Goal: Task Accomplishment & Management: Manage account settings

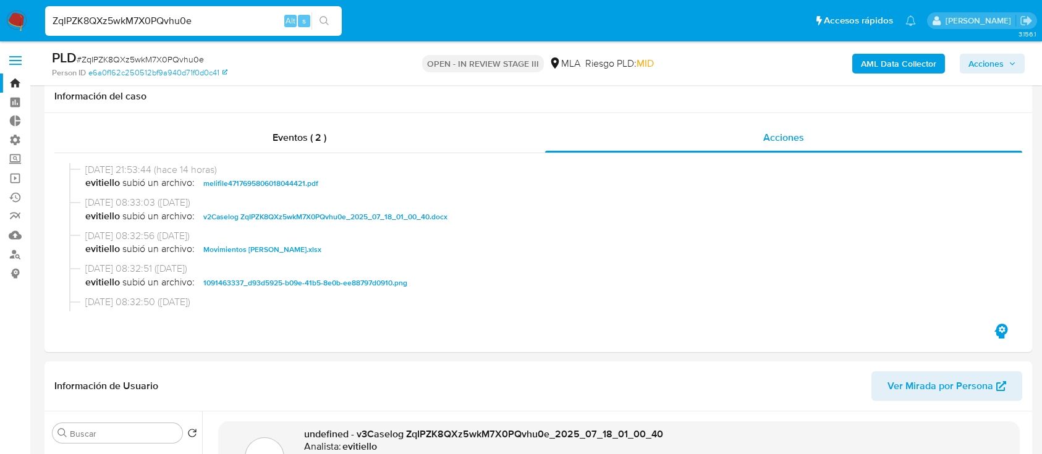
select select "10"
click at [229, 16] on input "ZqIPZK8QXz5wkM7X0PQvhu0e" at bounding box center [193, 21] width 297 height 16
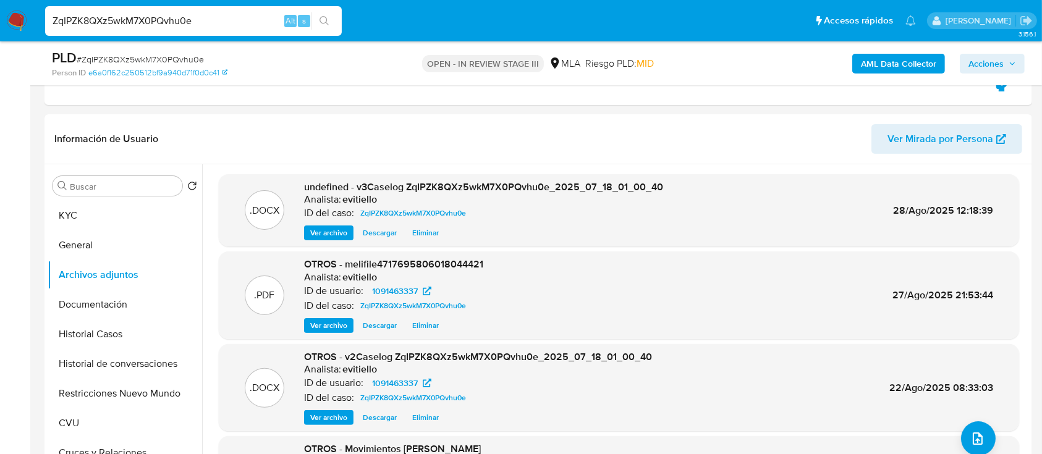
scroll to position [82, 0]
click at [229, 16] on input "ZqIPZK8QXz5wkM7X0PQvhu0e" at bounding box center [193, 21] width 297 height 16
type input "AkTcVYLMYRq4IeAuAB3q6oIS"
click at [333, 19] on button "search-icon" at bounding box center [323, 20] width 25 height 17
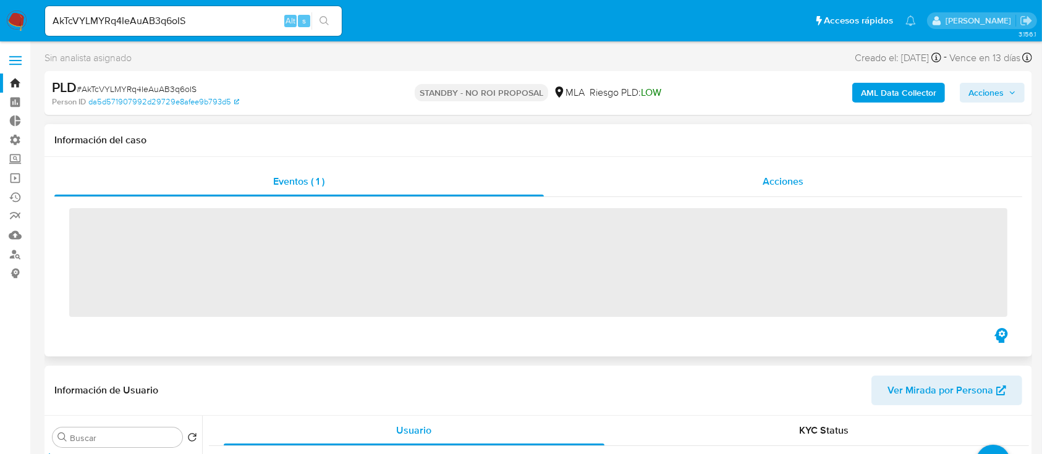
click at [706, 159] on div "Eventos ( 1 ) Acciones ‌" at bounding box center [537, 257] width 987 height 200
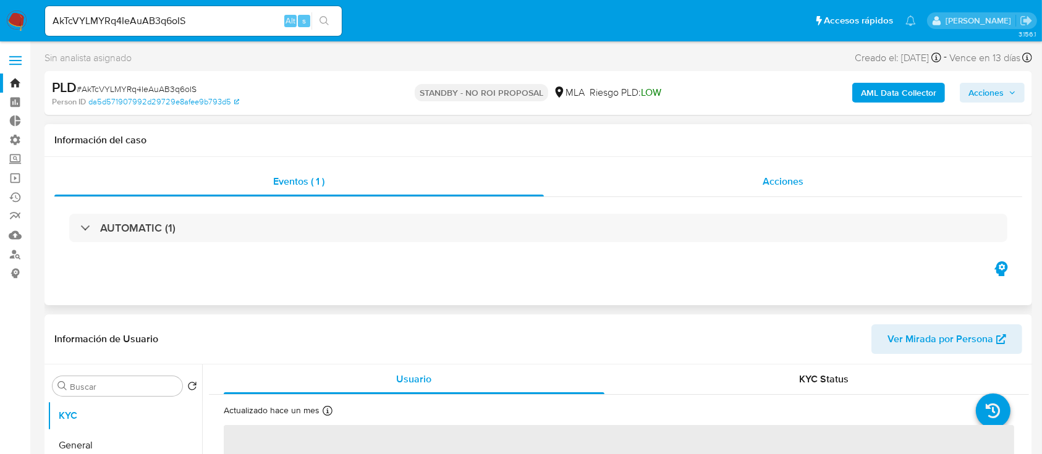
click at [812, 188] on div "Acciones" at bounding box center [783, 182] width 479 height 30
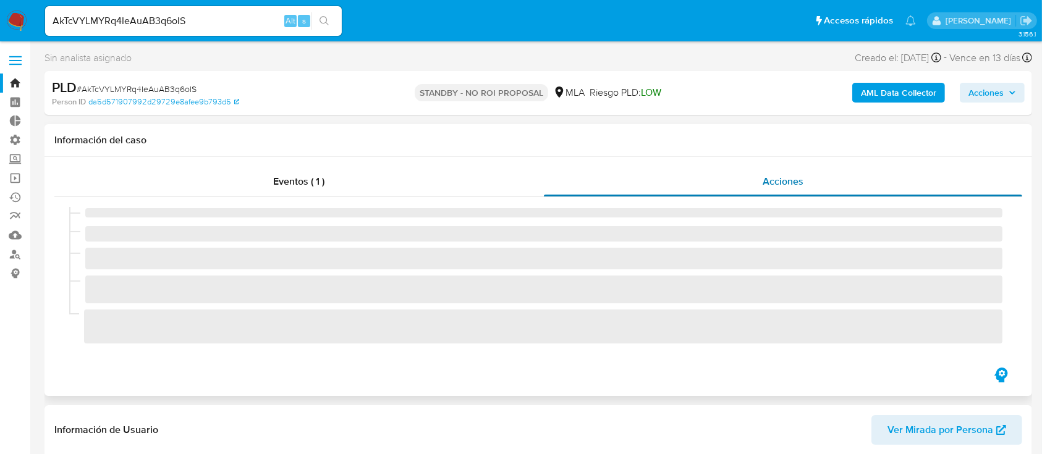
select select "10"
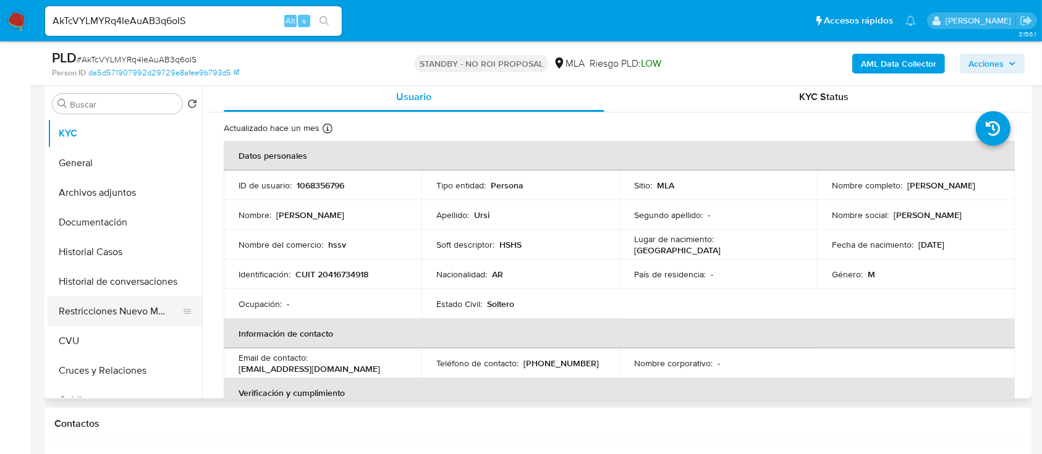
click at [125, 309] on button "Restricciones Nuevo Mundo" at bounding box center [120, 312] width 145 height 30
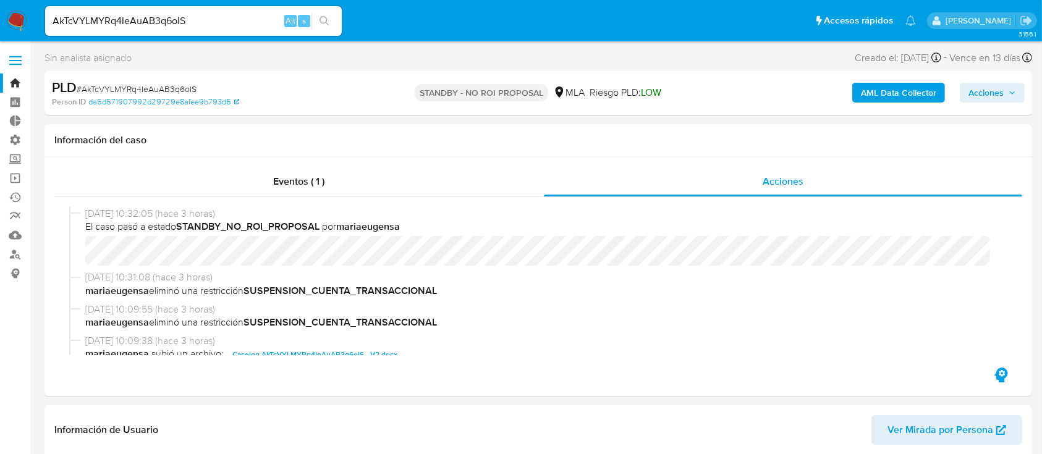
click at [984, 95] on span "Acciones" at bounding box center [985, 93] width 35 height 20
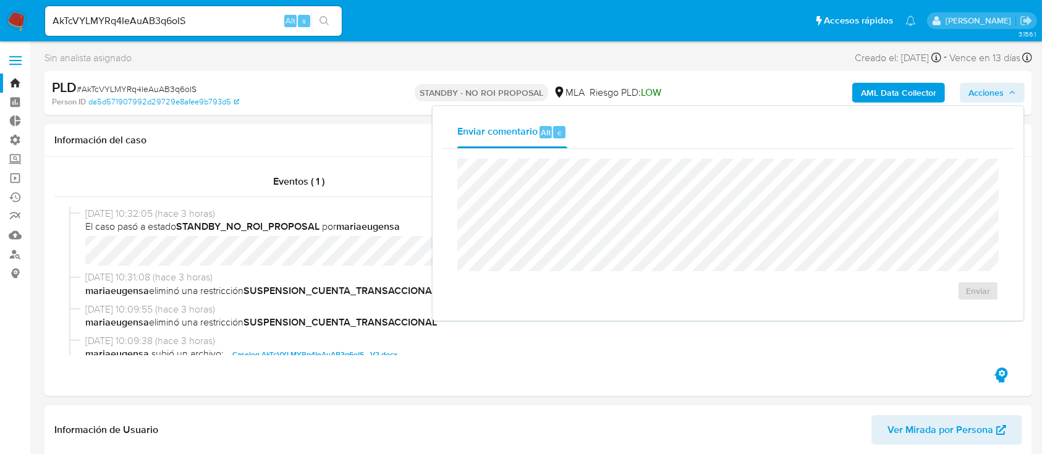
click at [262, 17] on input "AkTcVYLMYRq4IeAuAB3q6oIS" at bounding box center [193, 21] width 297 height 16
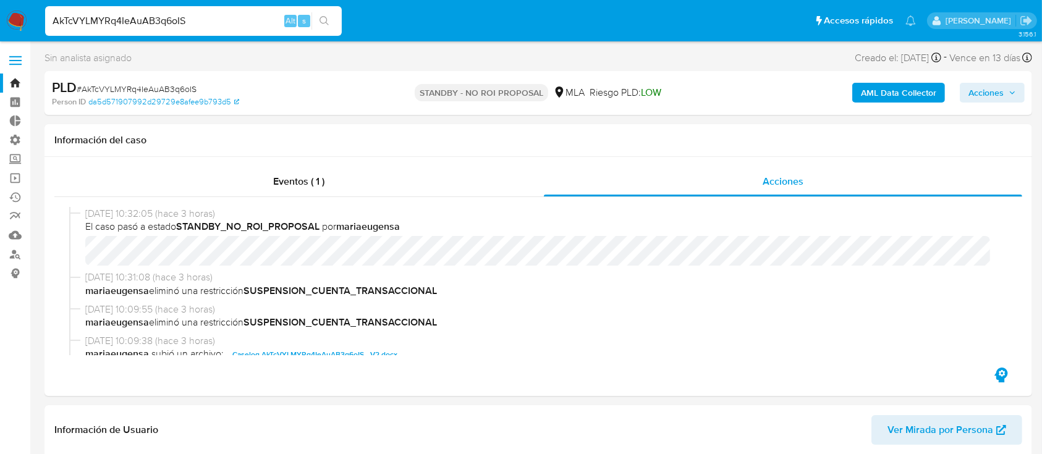
click at [262, 17] on input "AkTcVYLMYRq4IeAuAB3q6oIS" at bounding box center [193, 21] width 297 height 16
paste input "sA8y8NSPGLTWQ4csy4S9JqAv"
type input "sA8y8NSPGLTWQ4csy4S9JqAv"
click at [323, 21] on icon "search-icon" at bounding box center [324, 21] width 10 height 10
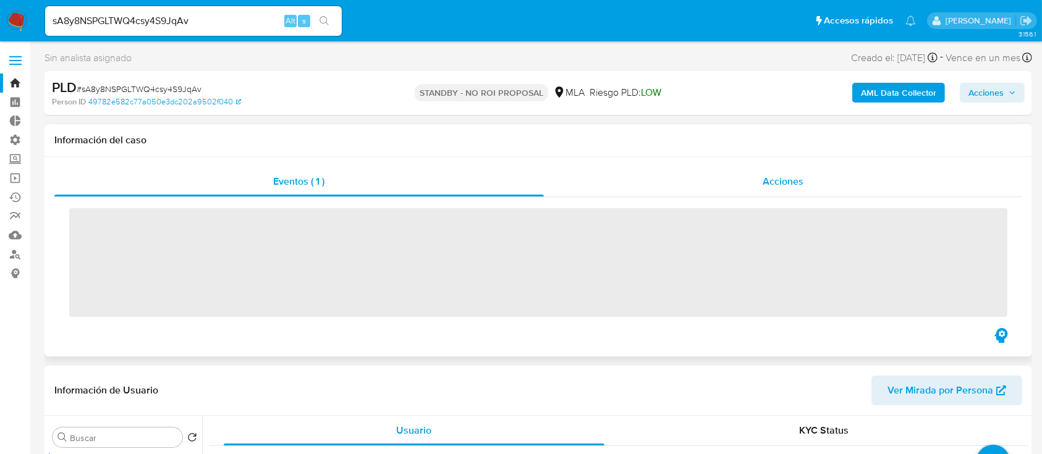
click at [747, 182] on div "Acciones" at bounding box center [783, 182] width 479 height 30
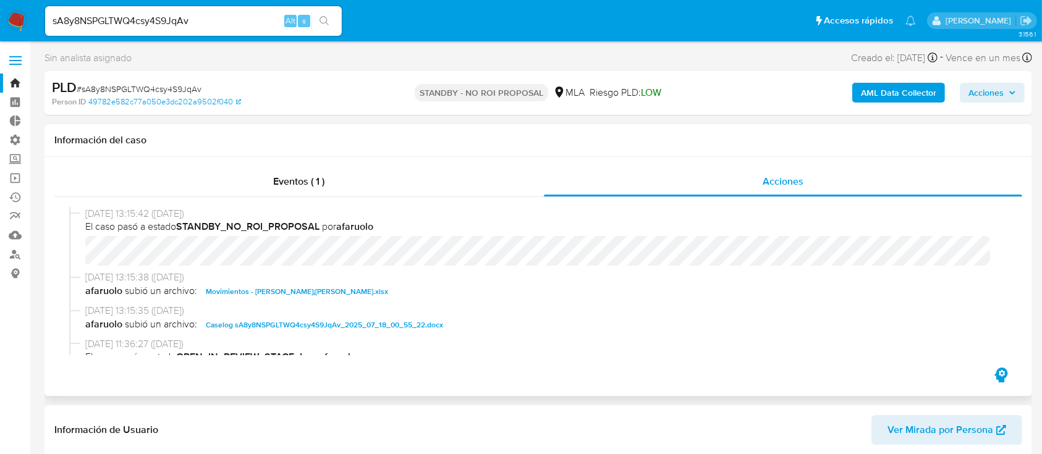
select select "10"
click at [226, 22] on input "sA8y8NSPGLTWQ4csy4S9JqAv" at bounding box center [193, 21] width 297 height 16
paste input "AkTcVYLMYRq4IeAuAB3q6oIS"
type input "AkTcVYLMYRq4IeAuAB3q6oIS"
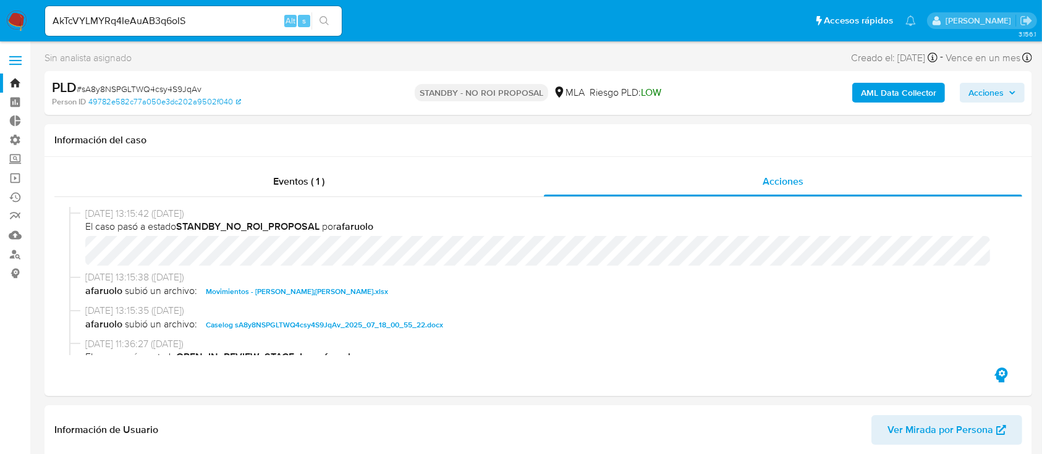
click at [314, 20] on button "search-icon" at bounding box center [323, 20] width 25 height 17
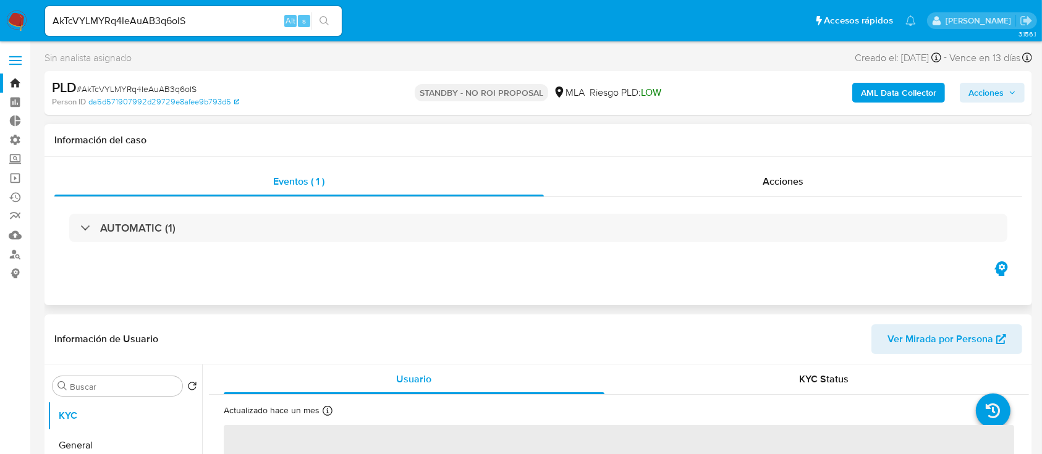
click at [670, 200] on div "AUTOMATIC (1)" at bounding box center [538, 228] width 968 height 62
click at [699, 184] on div "Acciones" at bounding box center [783, 182] width 479 height 30
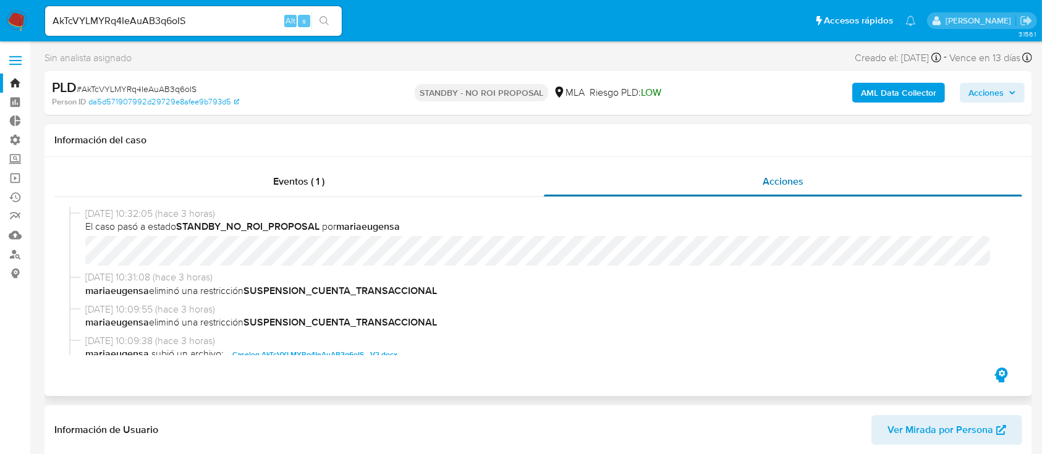
select select "10"
click at [256, 17] on input "AkTcVYLMYRq4IeAuAB3q6oIS" at bounding box center [193, 21] width 297 height 16
click at [255, 17] on input "AkTcVYLMYRq4IeAuAB3q6oIS" at bounding box center [193, 21] width 297 height 16
paste input "Sg2MhtX6gu1ECcFTmLwUXGsX"
type input "Sg2MhtX6gu1ECcFTmLwUXGsX"
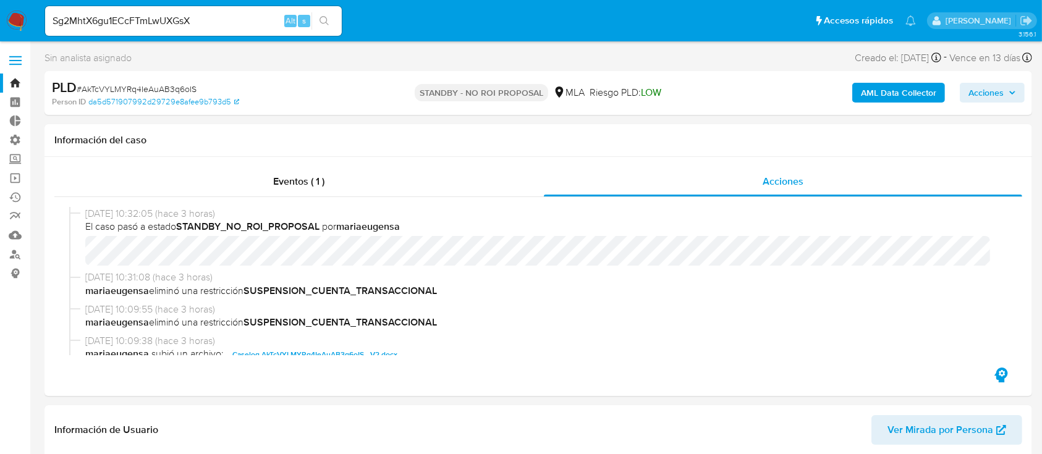
click at [327, 16] on icon "search-icon" at bounding box center [324, 21] width 10 height 10
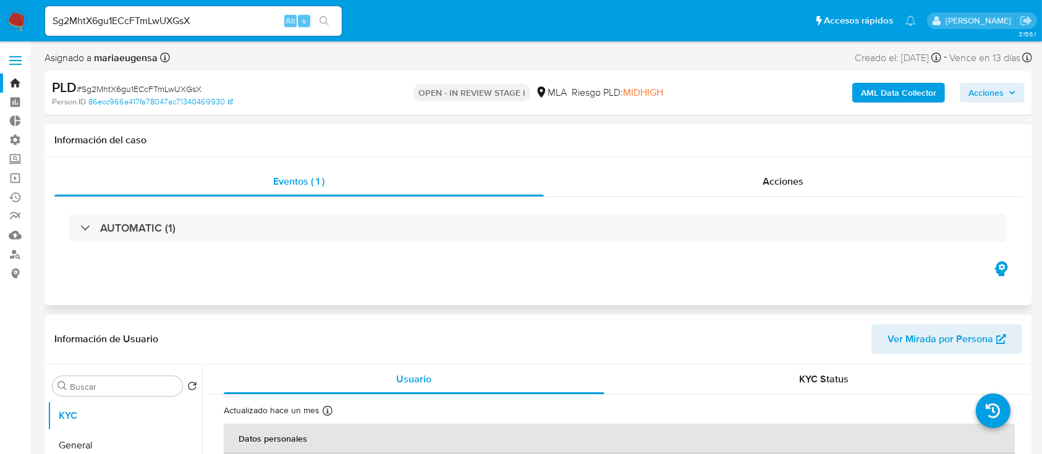
select select "10"
click at [171, 21] on input "Sg2MhtX6gu1ECcFTmLwUXGsX" at bounding box center [193, 21] width 297 height 16
paste input "TGv22hLw5qCmsIyZxuAb8IJj"
type input "TGv22hLw5qCmsIyZxuAb8IJj"
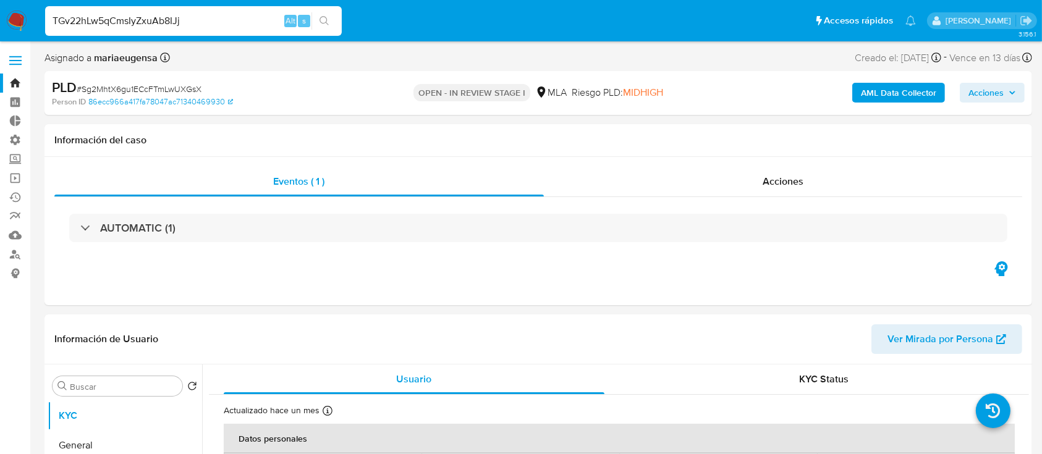
click at [316, 15] on button "search-icon" at bounding box center [323, 20] width 25 height 17
select select "10"
click at [219, 18] on input "TGv22hLw5qCmsIyZxuAb8IJj" at bounding box center [193, 21] width 297 height 16
paste input "AkTcVYLMYRq4IeAuAB3q6oIS"
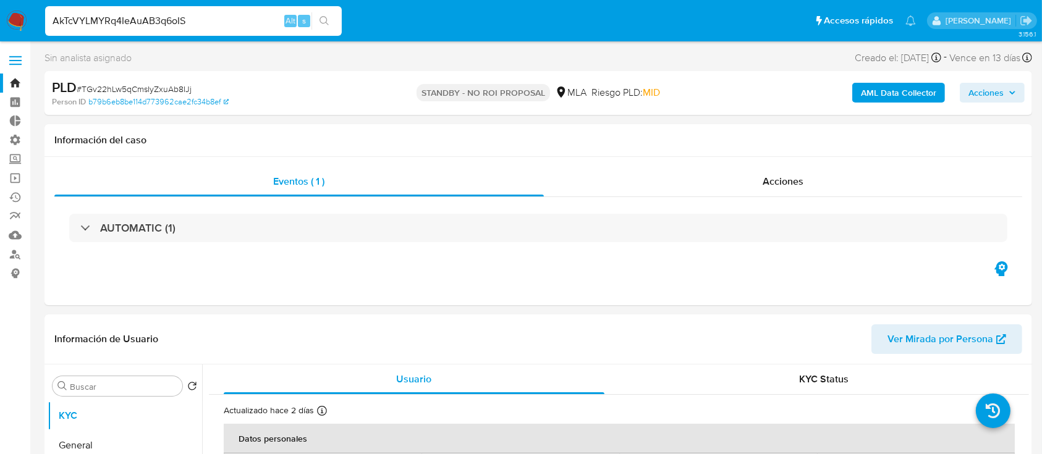
type input "AkTcVYLMYRq4IeAuAB3q6oIS"
click at [325, 22] on icon "search-icon" at bounding box center [323, 20] width 9 height 9
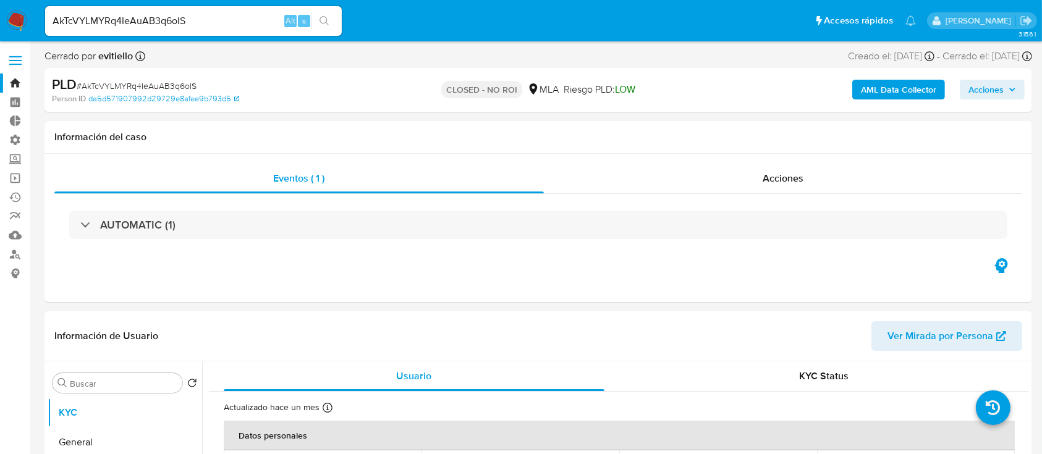
select select "10"
click at [226, 28] on div "AkTcVYLMYRq4IeAuAB3q6oIS Alt s" at bounding box center [193, 21] width 297 height 30
click at [226, 27] on input "AkTcVYLMYRq4IeAuAB3q6oIS" at bounding box center [193, 21] width 297 height 16
click at [224, 27] on input "AkTcVYLMYRq4IeAuAB3q6oIS" at bounding box center [193, 21] width 297 height 16
paste input "Sg2MhtX6gu1ECcFTmLwUXGsX"
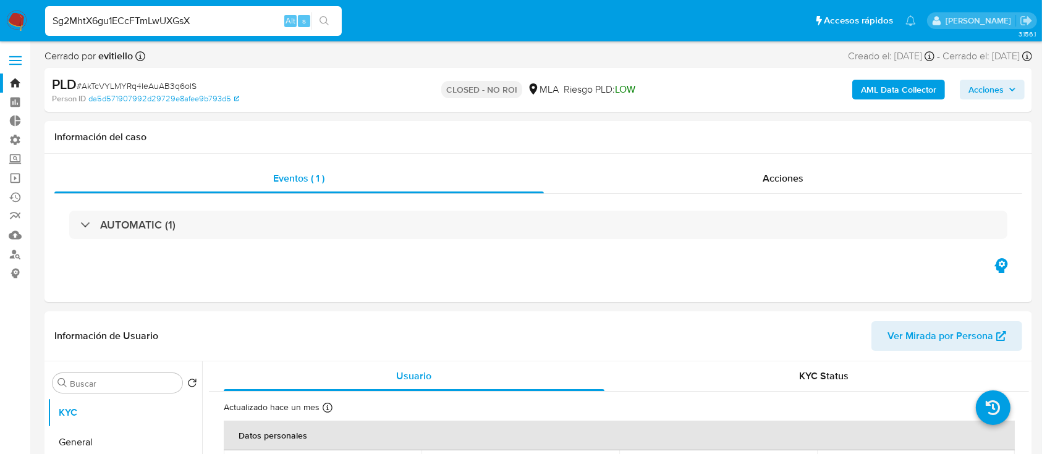
type input "Sg2MhtX6gu1ECcFTmLwUXGsX"
click at [331, 24] on button "search-icon" at bounding box center [323, 20] width 25 height 17
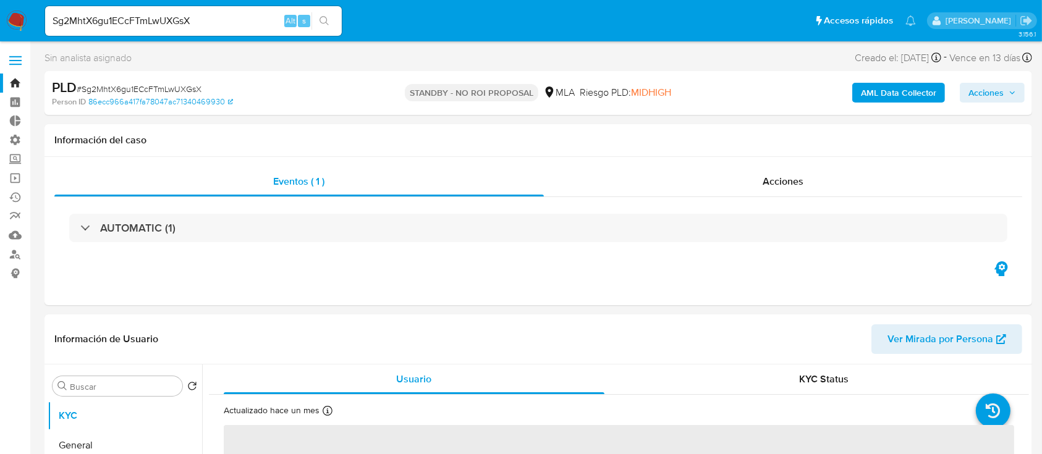
select select "10"
click at [227, 19] on input "Sg2MhtX6gu1ECcFTmLwUXGsX" at bounding box center [193, 21] width 297 height 16
click at [327, 20] on icon "search-icon" at bounding box center [324, 21] width 10 height 10
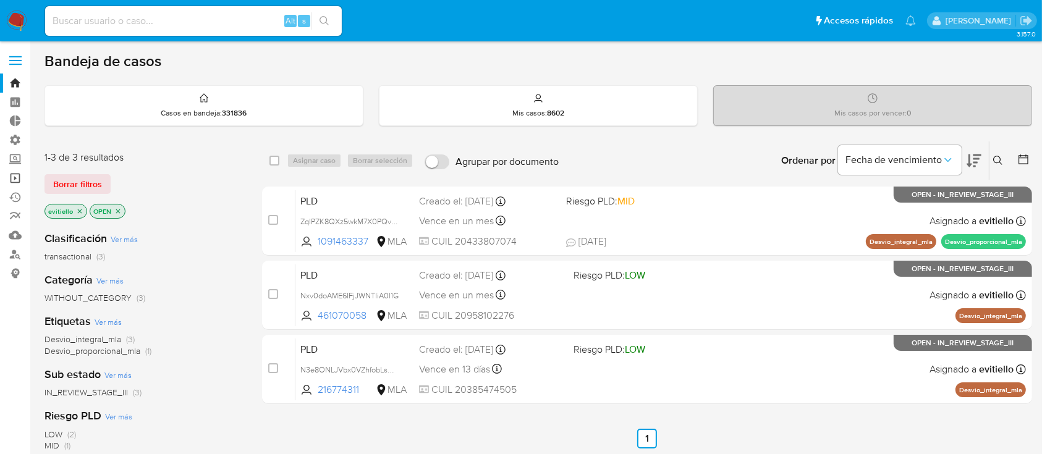
click at [14, 177] on link "Operaciones masivas" at bounding box center [73, 178] width 147 height 19
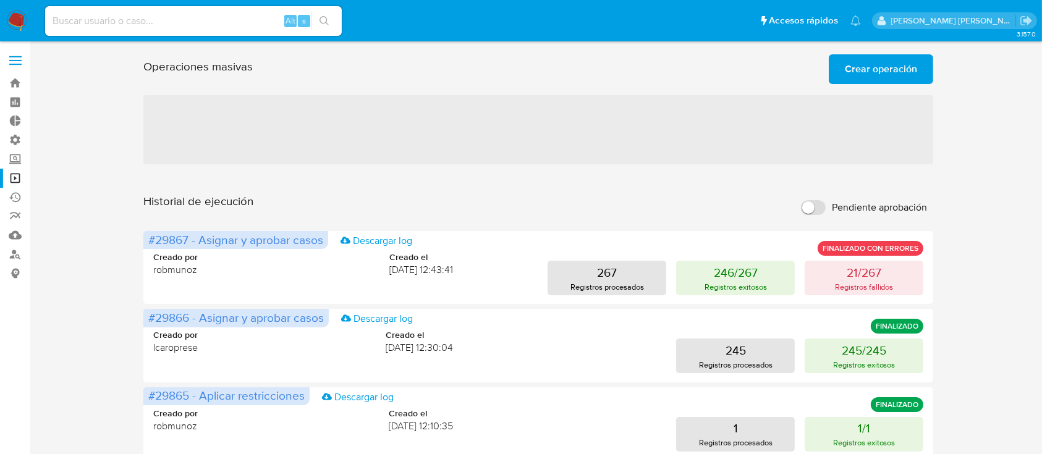
click at [894, 74] on span "Crear operación" at bounding box center [881, 69] width 72 height 27
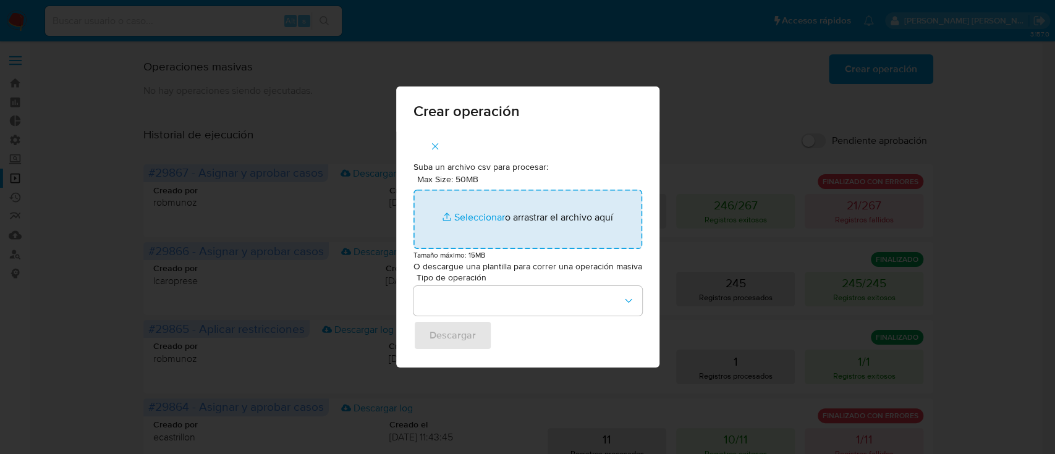
click at [493, 214] on input "Max Size: 50MB Seleccionar archivos" at bounding box center [527, 219] width 229 height 59
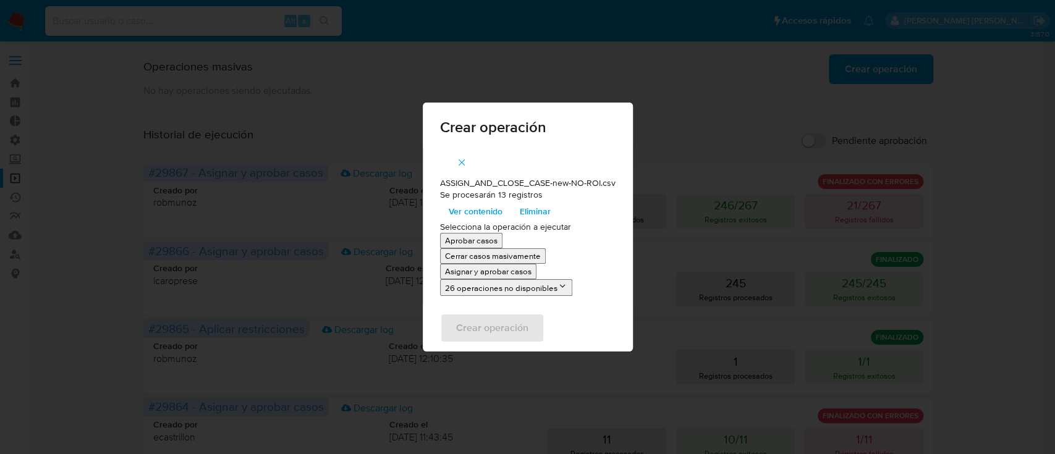
click at [485, 272] on p "Asignar y aprobar casos" at bounding box center [488, 272] width 86 height 12
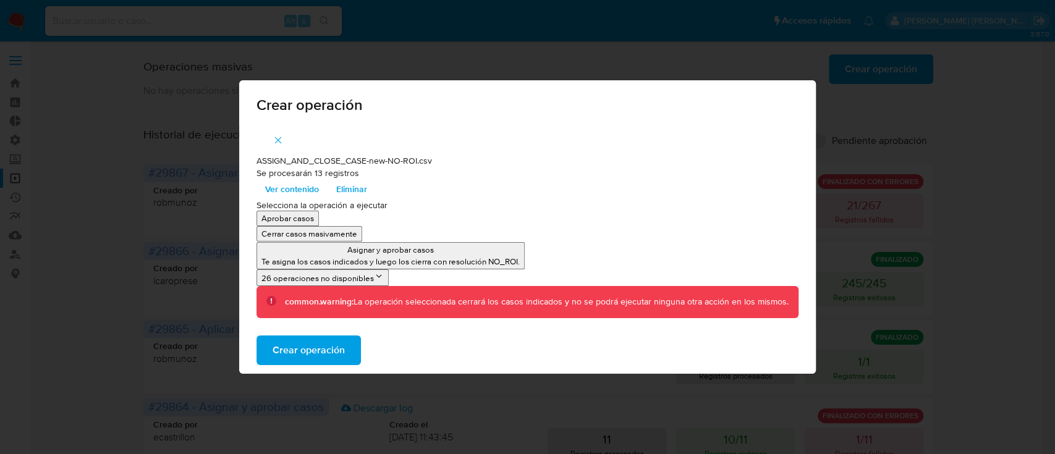
click at [344, 352] on span "Crear operación" at bounding box center [308, 350] width 72 height 27
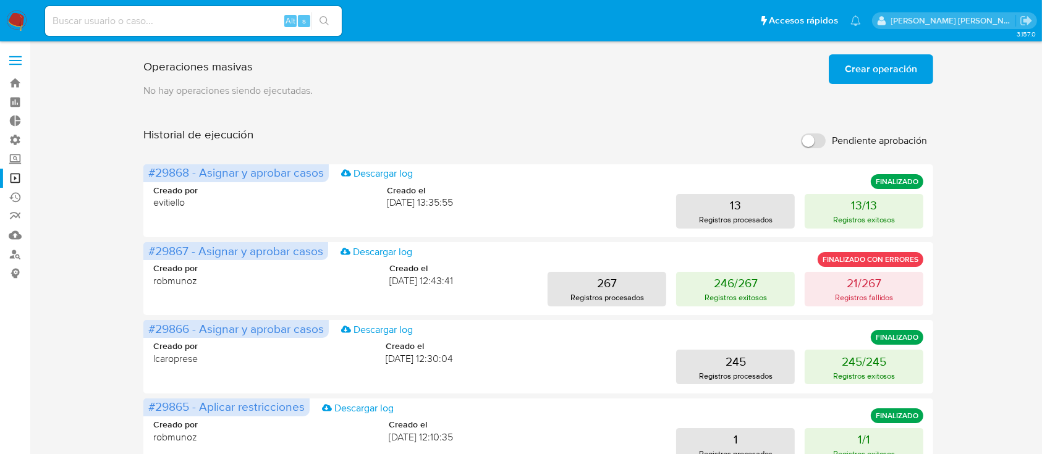
click at [7, 15] on img at bounding box center [16, 21] width 21 height 21
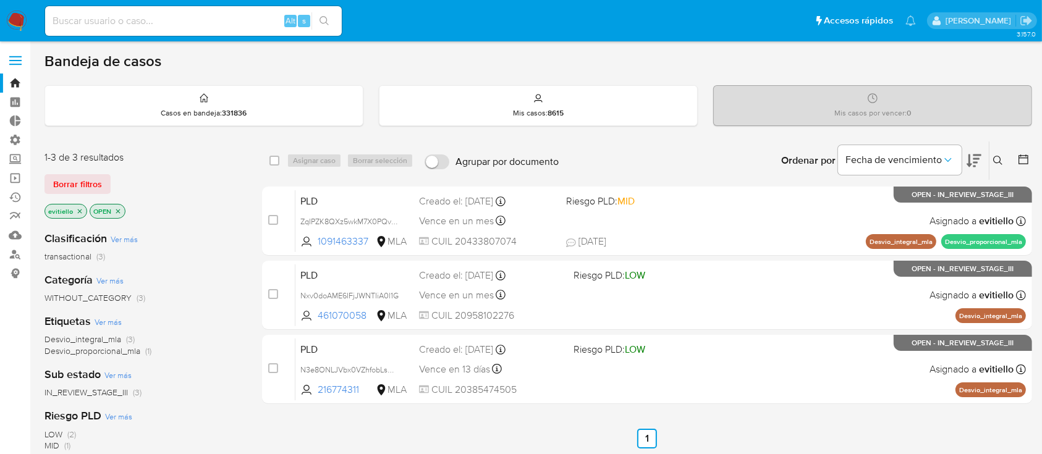
click at [117, 175] on div "Borrar filtros" at bounding box center [143, 184] width 198 height 20
click at [85, 183] on span "Borrar filtros" at bounding box center [77, 183] width 49 height 17
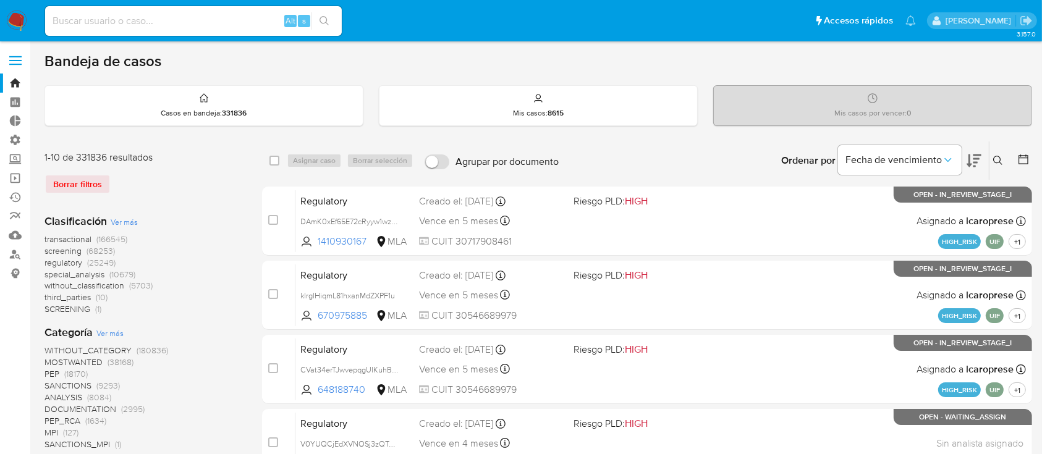
click at [997, 166] on button at bounding box center [999, 160] width 20 height 15
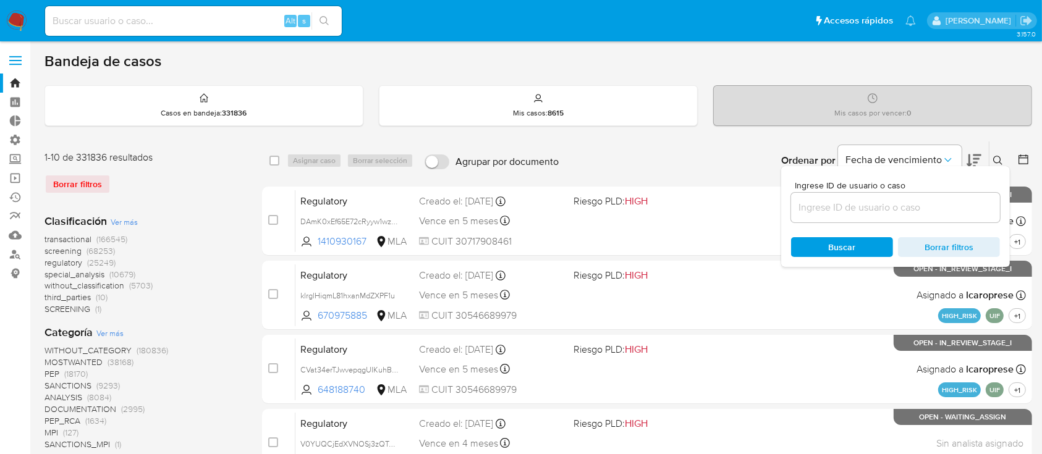
click at [931, 214] on input at bounding box center [895, 208] width 209 height 16
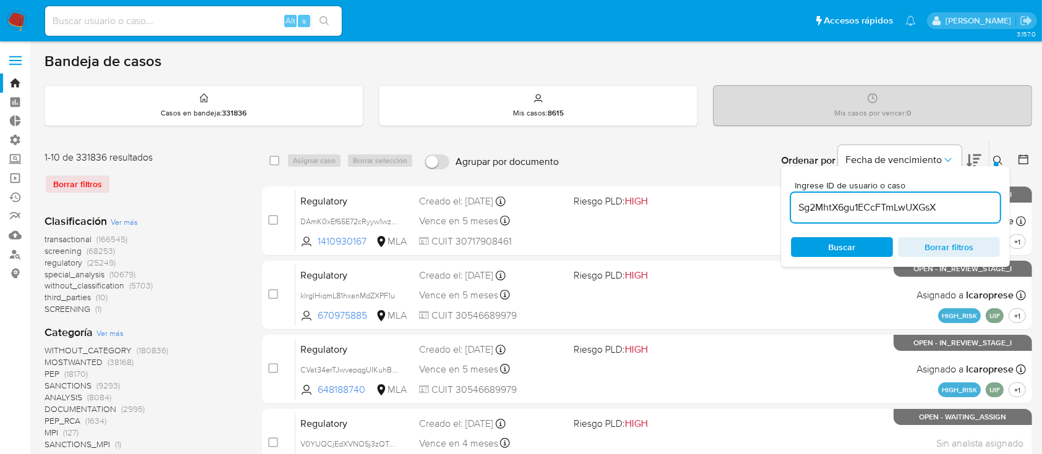
type input "Sg2MhtX6gu1ECcFTmLwUXGsX"
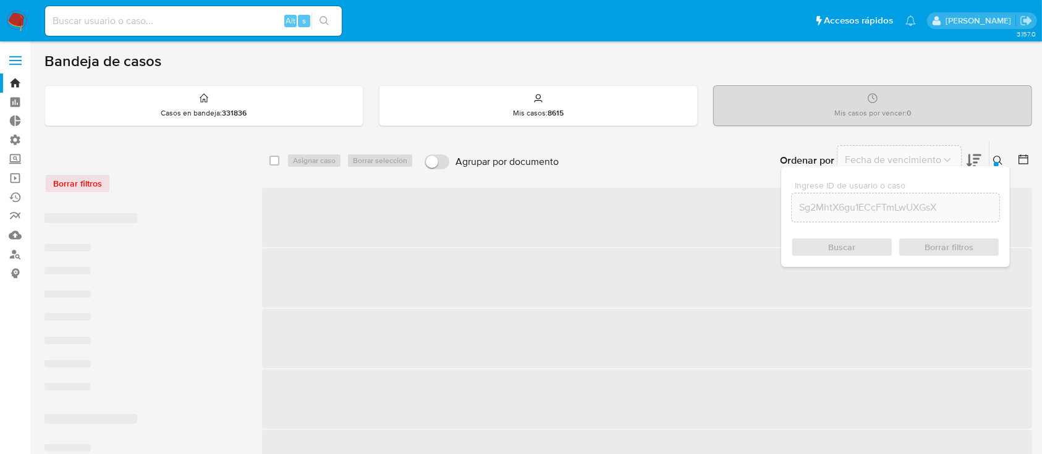
click at [996, 158] on icon at bounding box center [998, 161] width 10 height 10
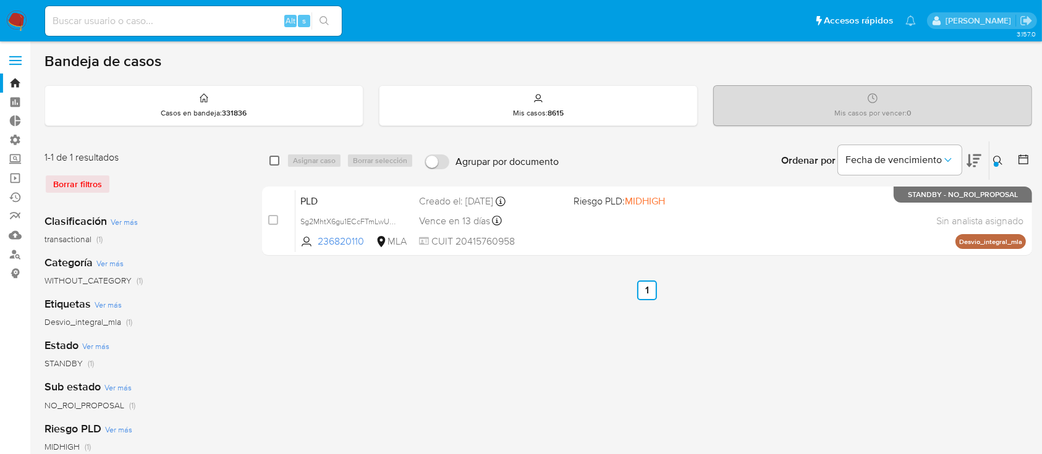
click at [275, 163] on input "checkbox" at bounding box center [274, 161] width 10 height 10
checkbox input "true"
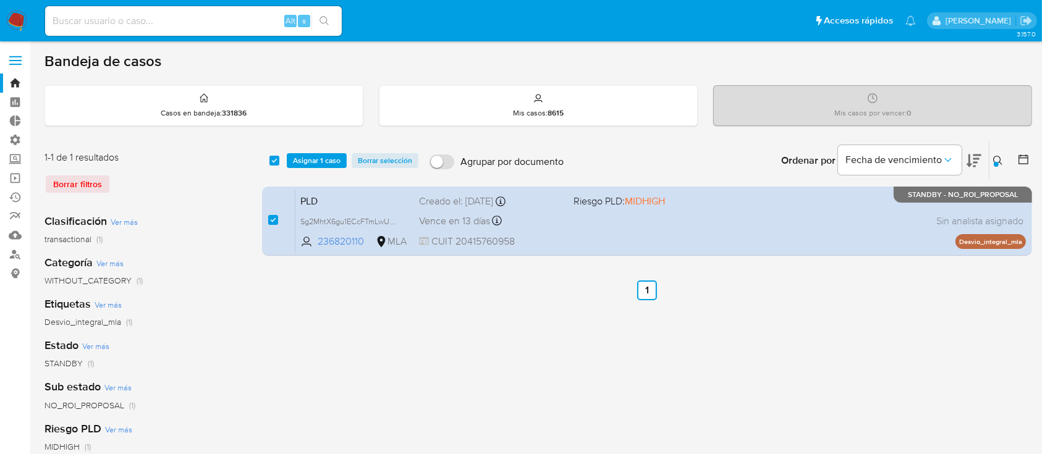
click at [284, 163] on div "select-all-cases-checkbox Asignar 1 caso Borrar selección" at bounding box center [346, 160] width 154 height 15
click at [302, 157] on span "Asignar 1 caso" at bounding box center [317, 160] width 48 height 12
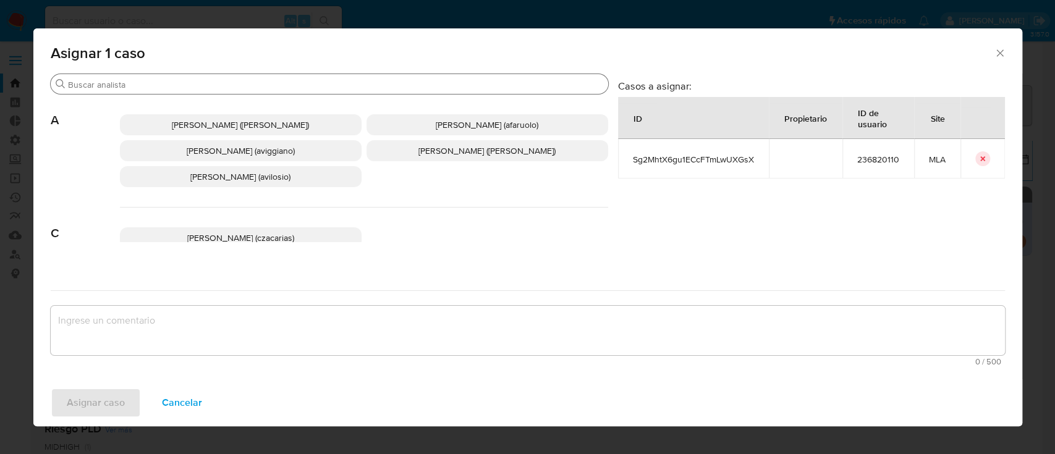
click at [130, 82] on input "Buscar" at bounding box center [335, 84] width 535 height 11
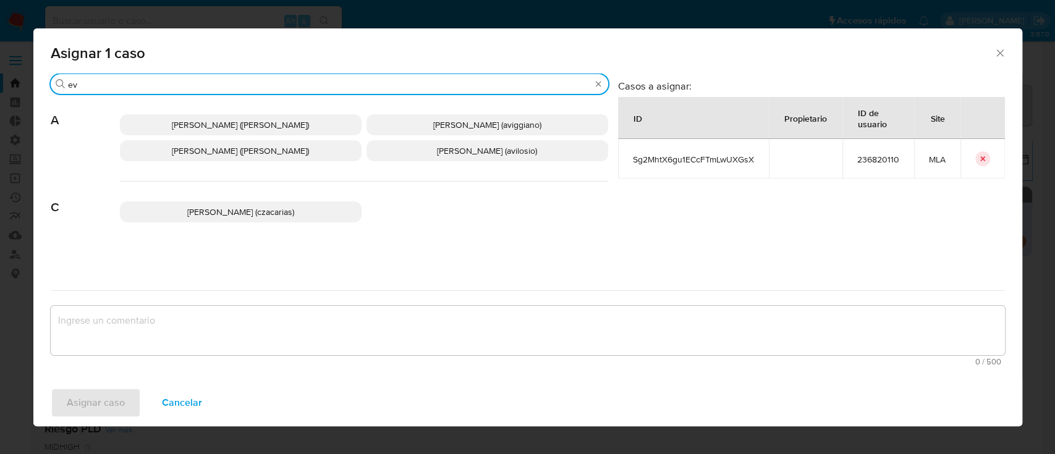
type input "ev"
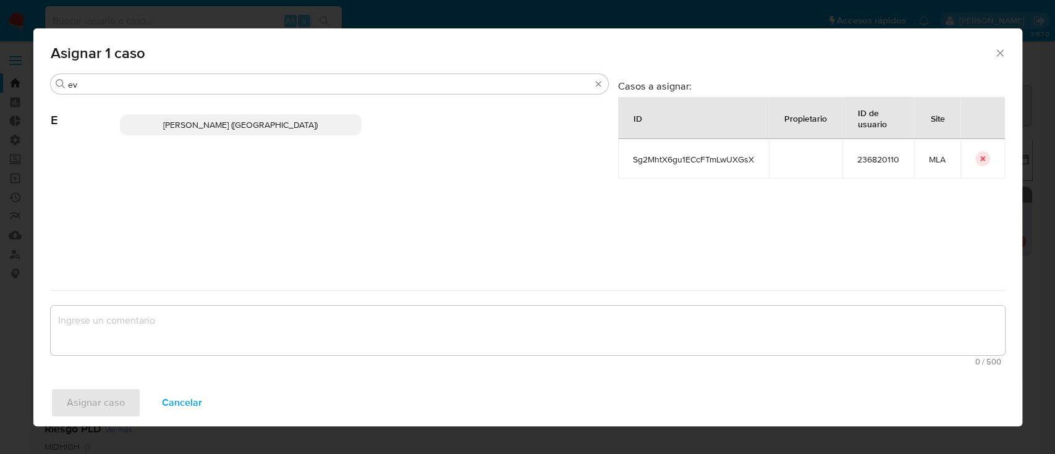
click at [173, 120] on span "Emmanuel Hernan Vitiello (evitiello)" at bounding box center [240, 125] width 154 height 12
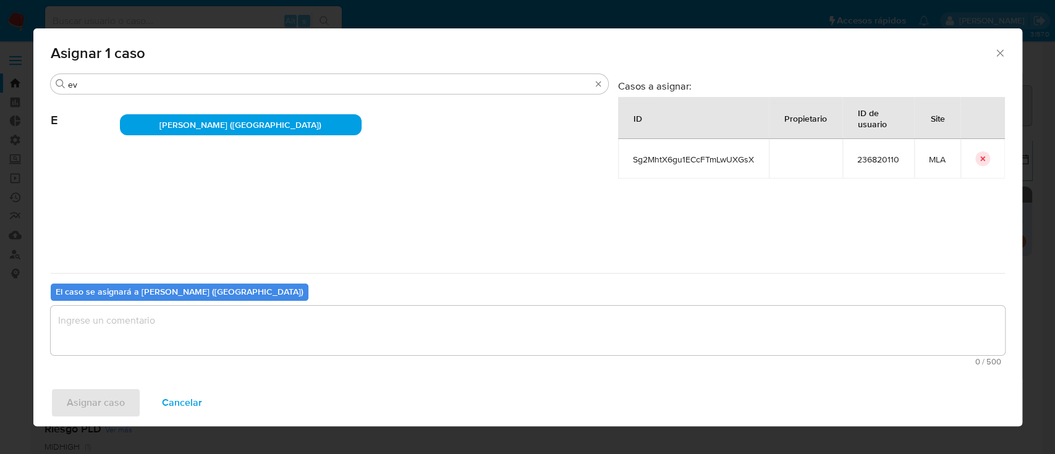
click at [129, 321] on textarea "assign-modal" at bounding box center [528, 330] width 954 height 49
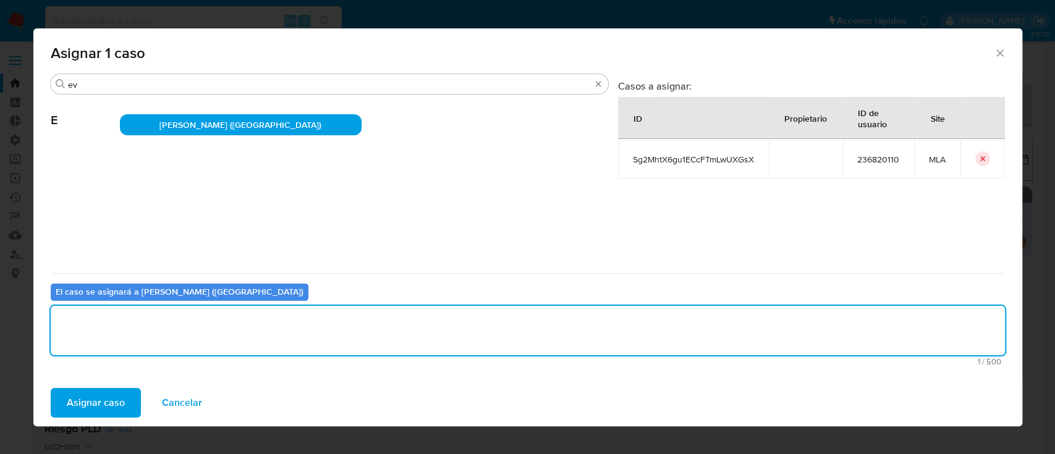
click at [98, 401] on span "Asignar caso" at bounding box center [96, 402] width 58 height 27
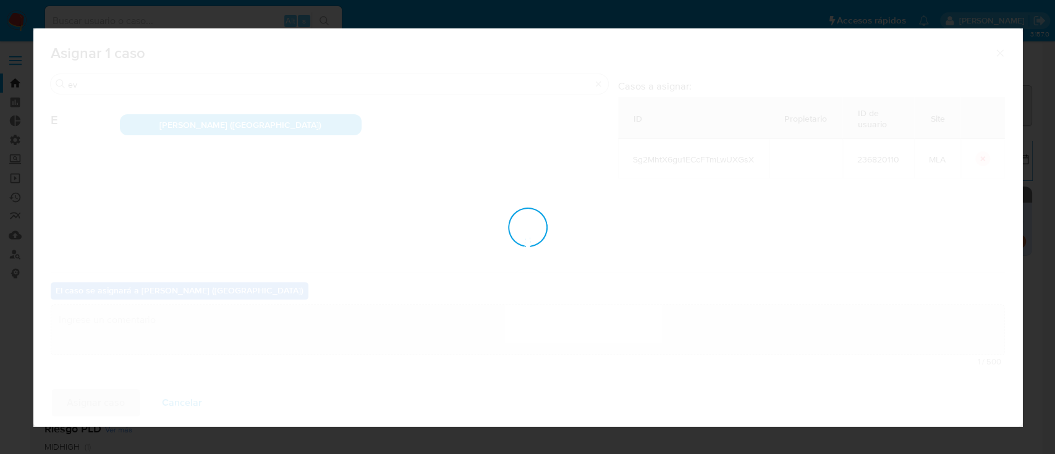
checkbox input "false"
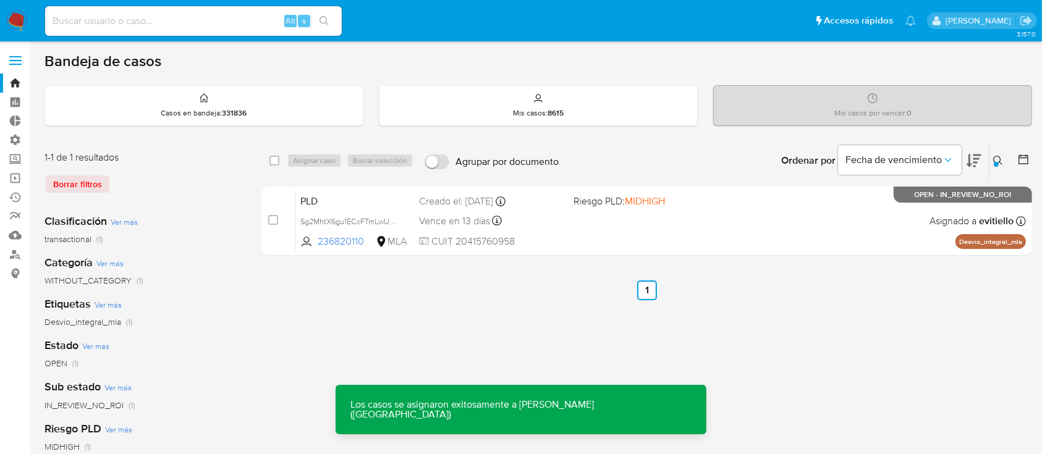
click at [486, 240] on span "CUIT 20415760958" at bounding box center [491, 242] width 144 height 14
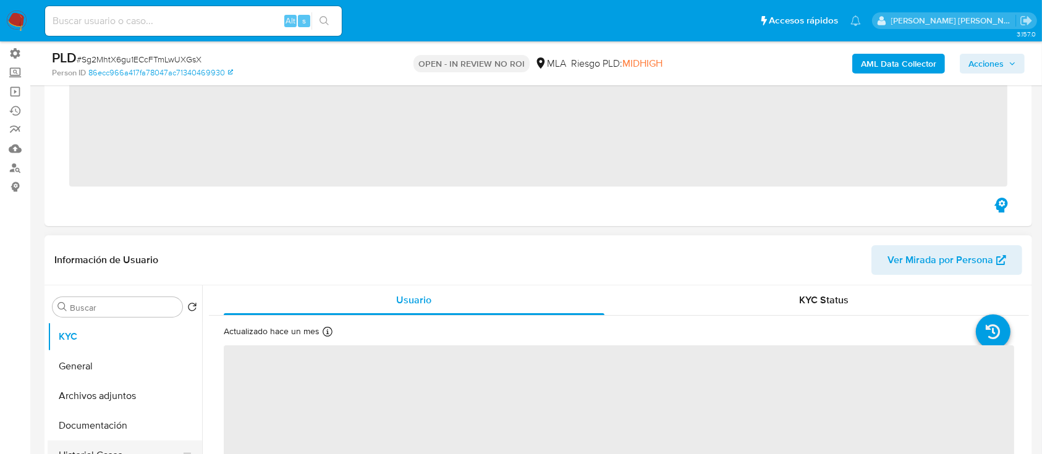
scroll to position [164, 0]
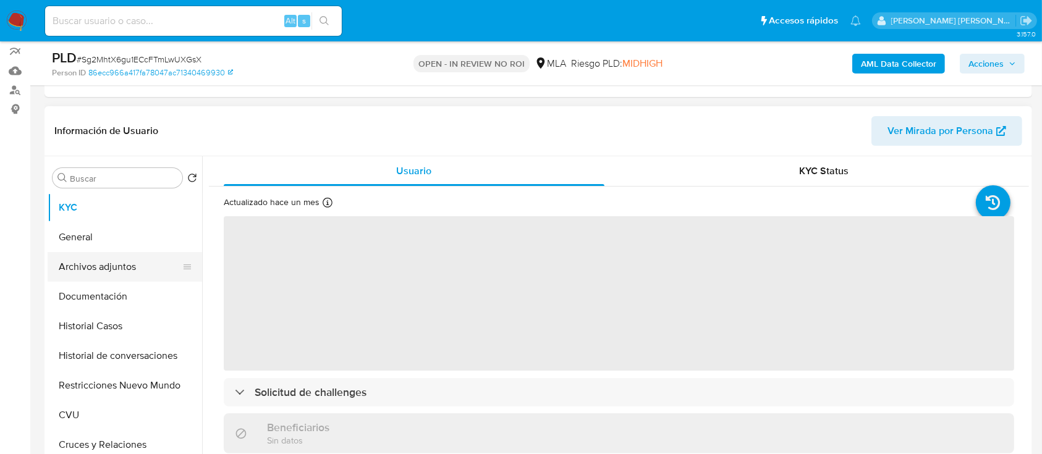
click at [138, 263] on button "Archivos adjuntos" at bounding box center [120, 267] width 145 height 30
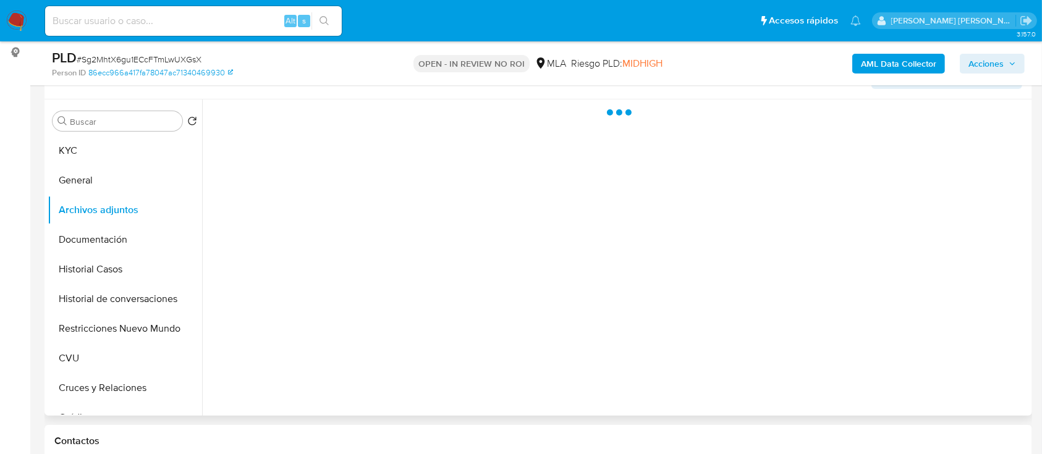
scroll to position [247, 0]
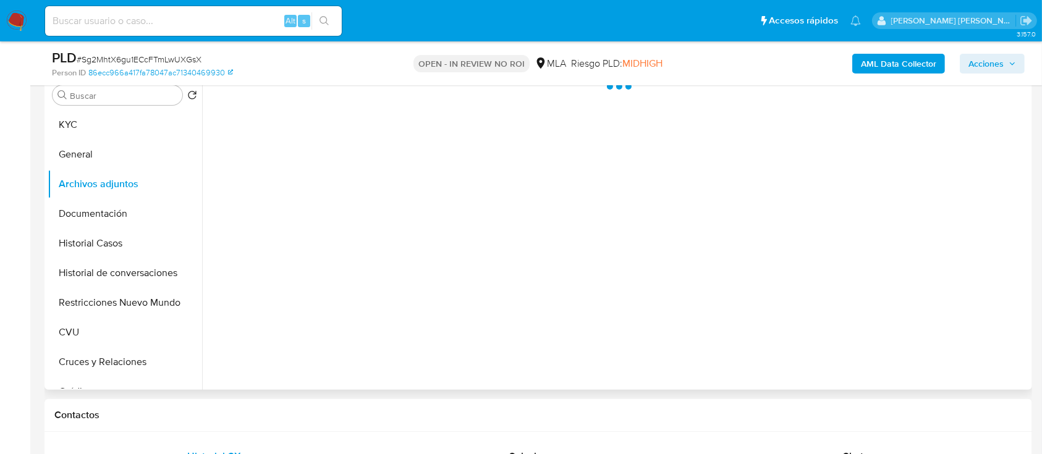
select select "10"
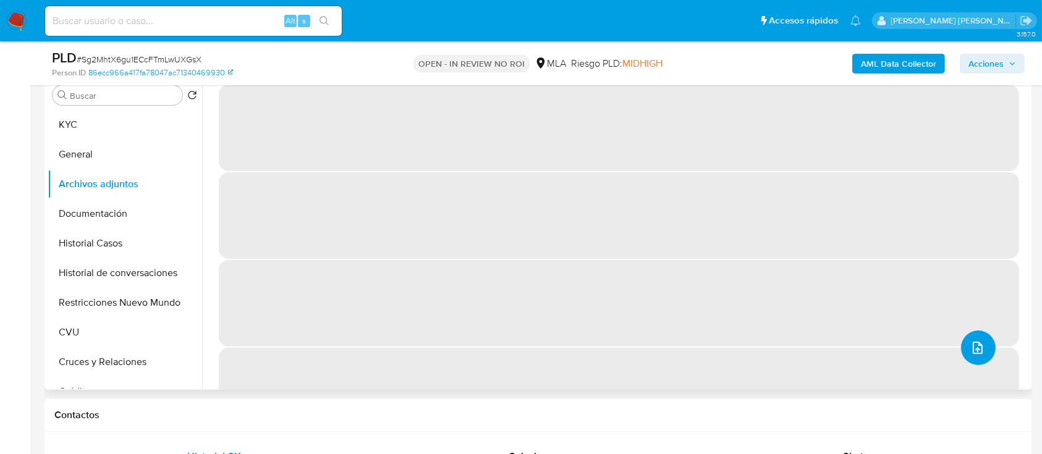
click at [978, 343] on icon "upload-file" at bounding box center [977, 347] width 15 height 15
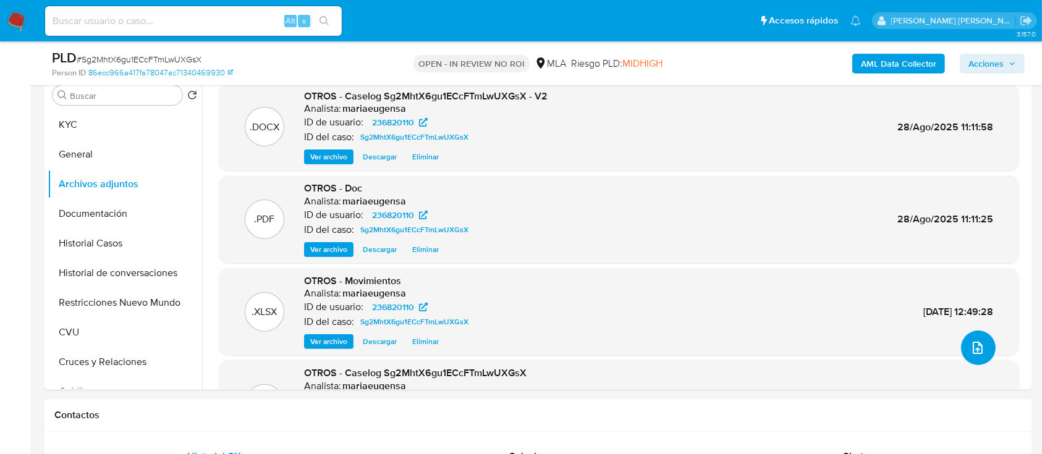
scroll to position [0, 0]
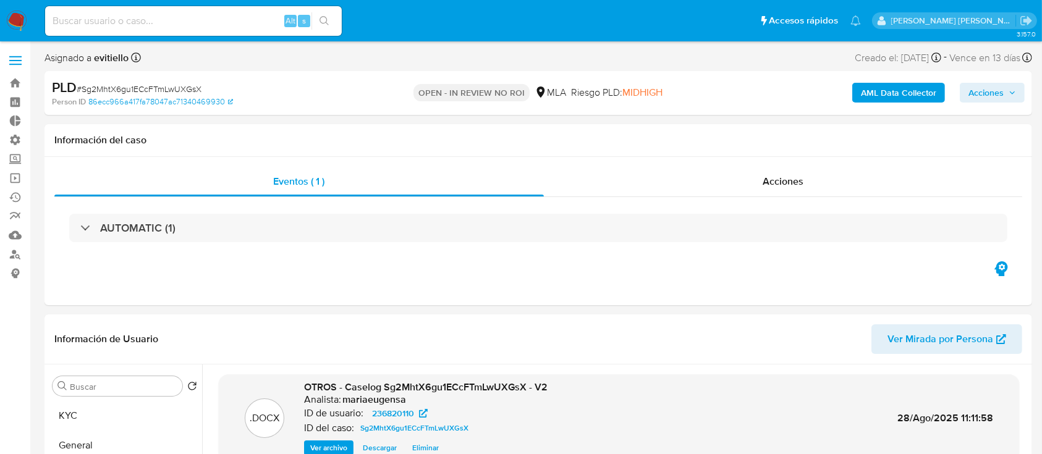
click at [975, 90] on span "Acciones" at bounding box center [985, 93] width 35 height 20
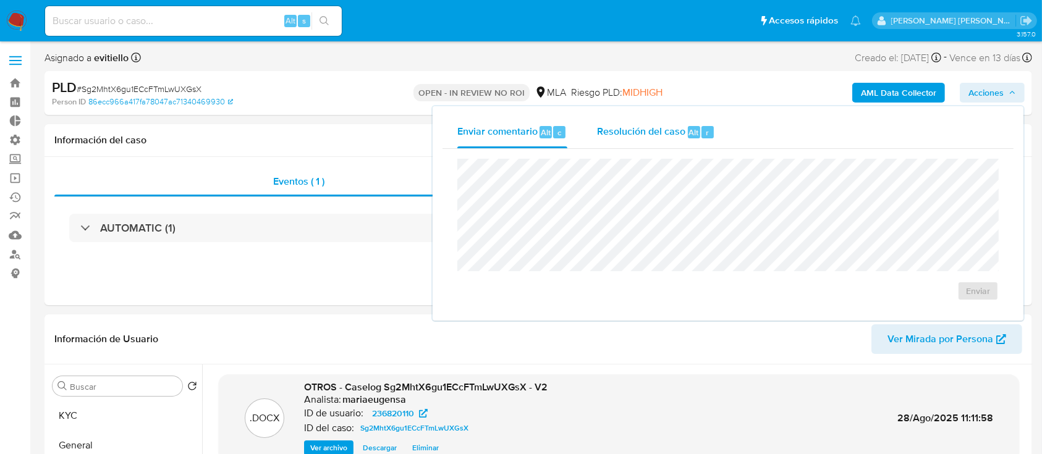
click at [691, 127] on span "Alt" at bounding box center [694, 133] width 10 height 12
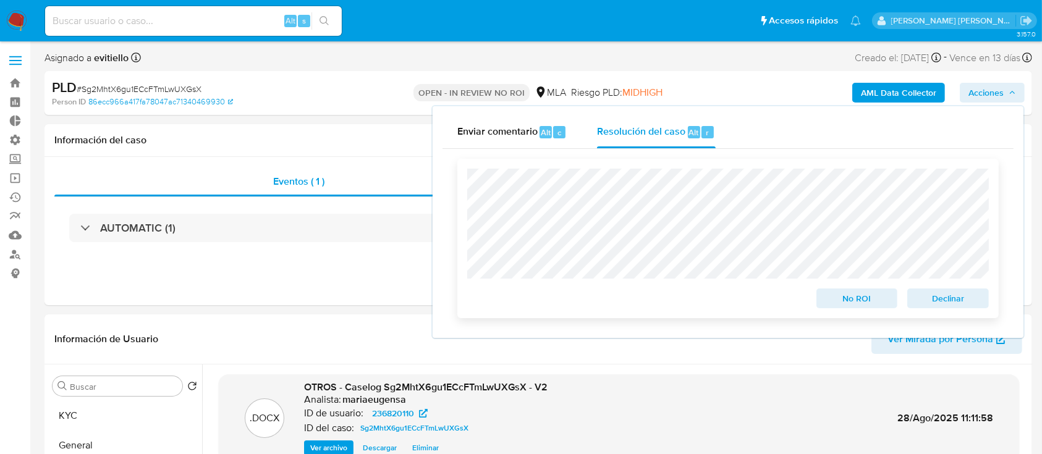
click at [873, 303] on span "No ROI" at bounding box center [857, 298] width 64 height 17
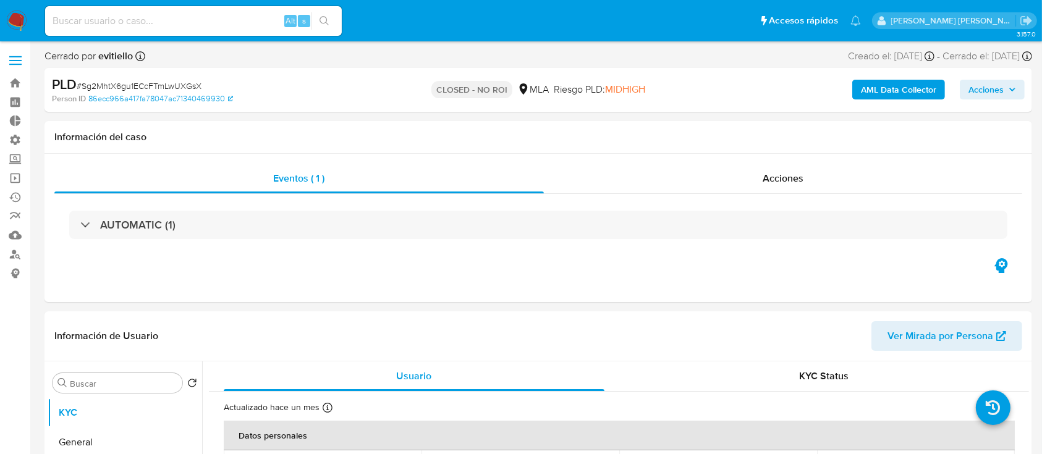
select select "10"
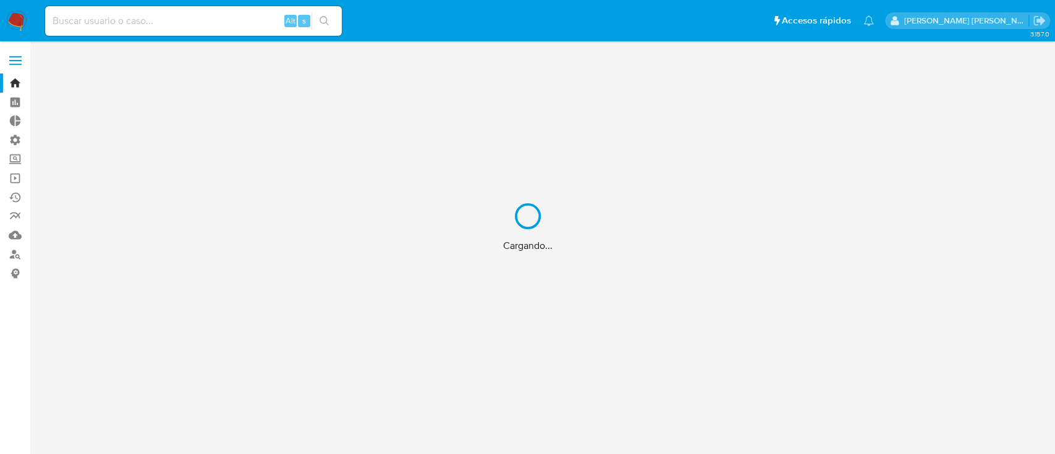
click at [219, 9] on div "Cargando..." at bounding box center [527, 227] width 1055 height 454
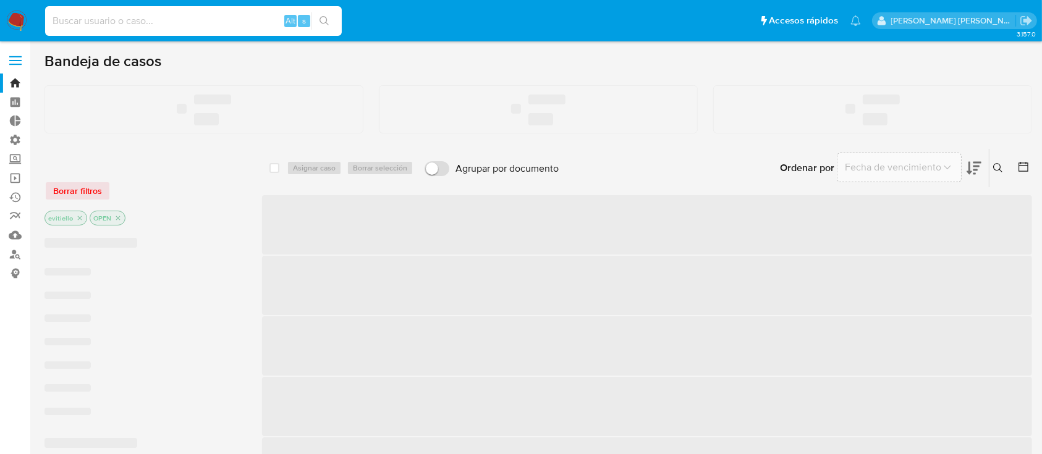
drag, startPoint x: 221, startPoint y: 21, endPoint x: 252, endPoint y: 26, distance: 31.3
click at [220, 21] on input at bounding box center [193, 21] width 297 height 16
paste input "Sg2MhtX6gu1ECcFTmLwUXGsX"
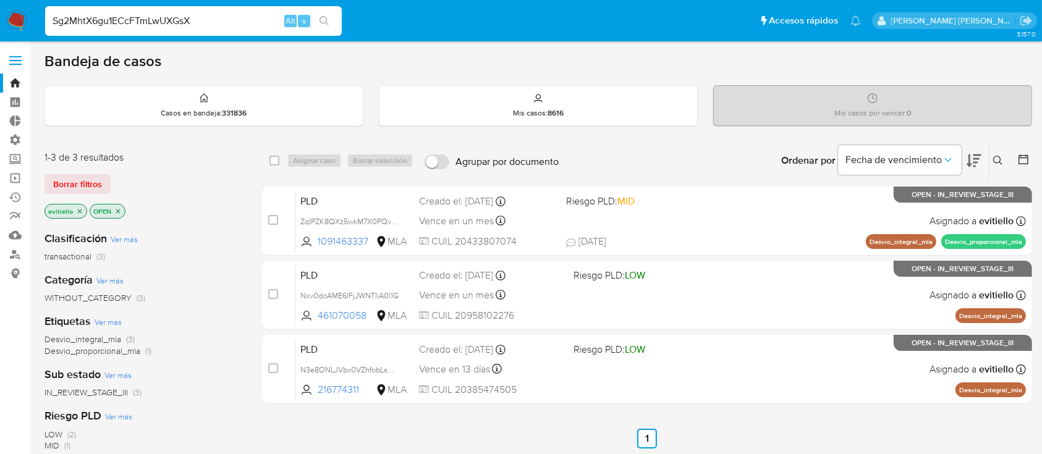
type input "Sg2MhtX6gu1ECcFTmLwUXGsX"
click at [319, 18] on icon "search-icon" at bounding box center [324, 21] width 10 height 10
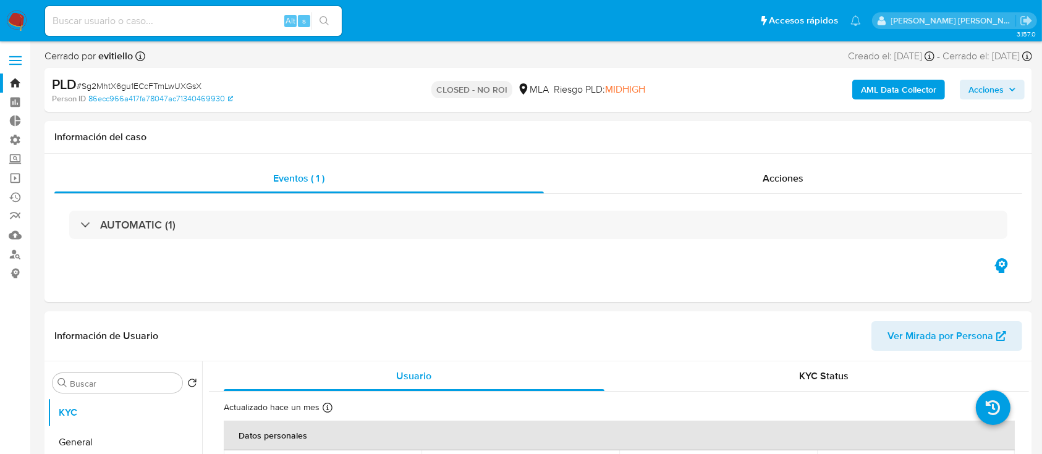
select select "10"
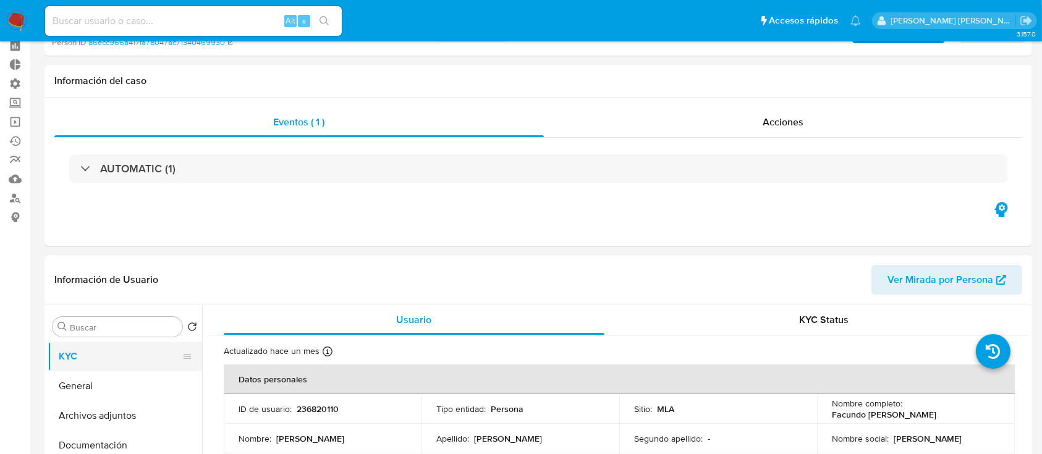
scroll to position [82, 0]
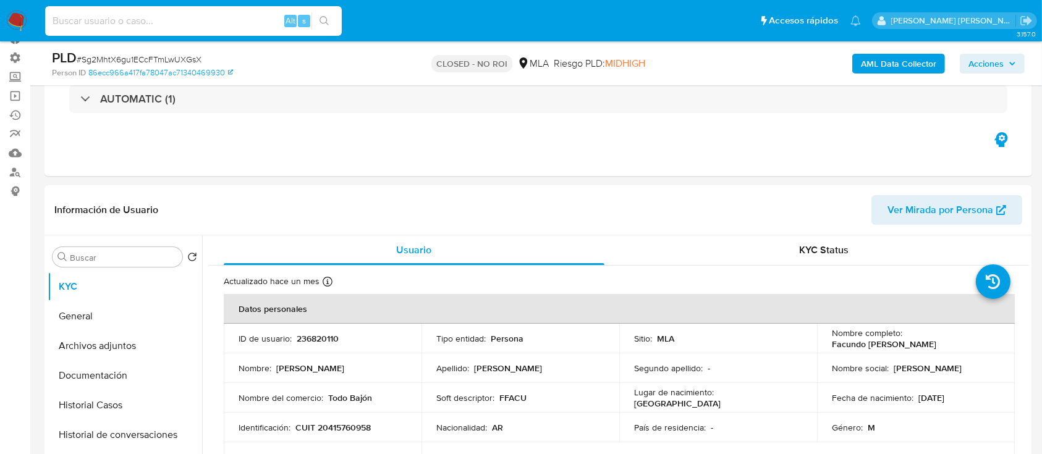
click at [206, 26] on input at bounding box center [193, 21] width 297 height 16
paste input "AkTcVYLMYRq4IeAuAB3q6oIS"
type input "AkTcVYLMYRq4IeAuAB3q6oIS"
click at [327, 23] on icon "search-icon" at bounding box center [324, 21] width 10 height 10
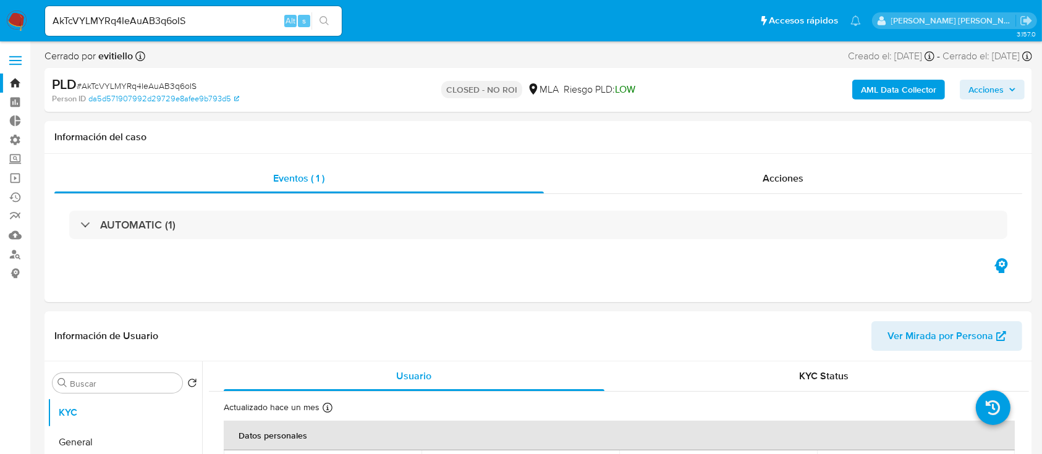
click at [116, 20] on input "AkTcVYLMYRq4IeAuAB3q6oIS" at bounding box center [193, 21] width 297 height 16
select select "10"
click at [116, 20] on input "AkTcVYLMYRq4IeAuAB3q6oIS" at bounding box center [193, 21] width 297 height 16
paste input "TGv22hLw5qCmsIyZxuAb8IJj"
type input "TGv22hLw5qCmsIyZxuAb8IJj"
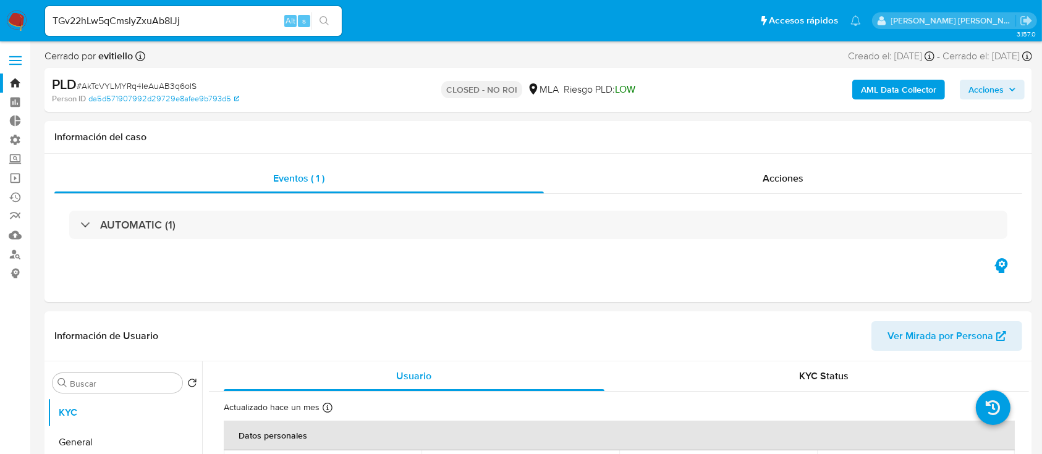
click at [331, 16] on button "search-icon" at bounding box center [323, 20] width 25 height 17
select select "10"
click at [242, 19] on input "TGv22hLw5qCmsIyZxuAb8IJj" at bounding box center [193, 21] width 297 height 16
paste input "s8U8InrTbO7100ERgnfMmA8h"
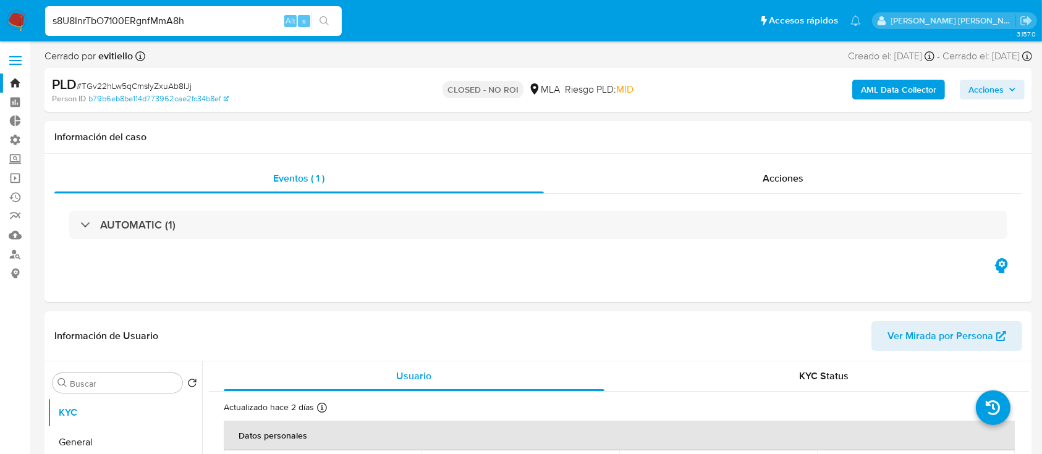
type input "s8U8InrTbO7100ERgnfMmA8h"
click at [317, 23] on button "search-icon" at bounding box center [323, 20] width 25 height 17
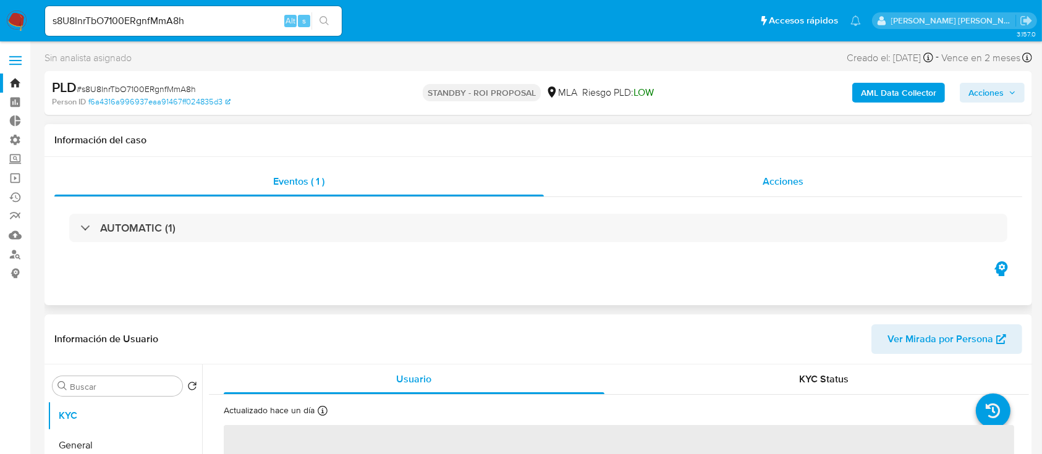
click at [834, 167] on div "Acciones" at bounding box center [783, 182] width 479 height 30
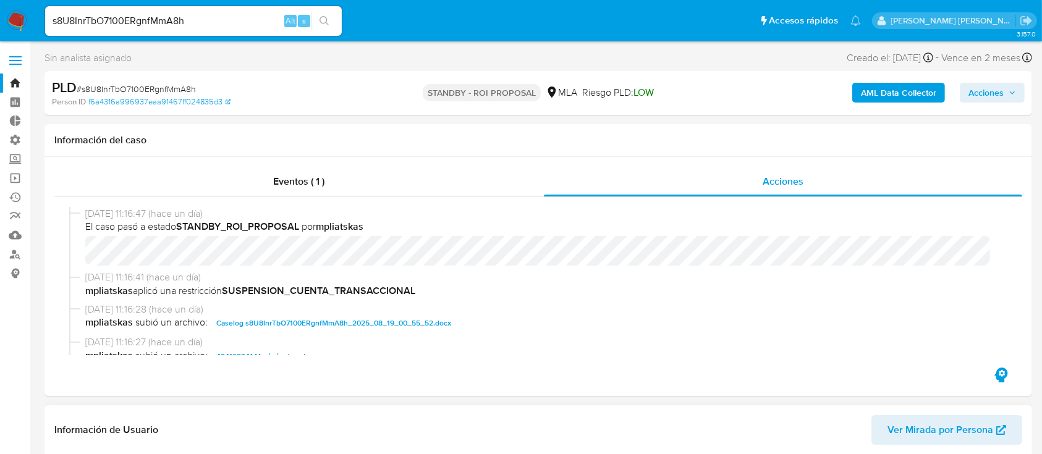
select select "10"
click at [352, 322] on span "Caselog s8U8InrTbO7100ERgnfMmA8h_2025_08_19_00_55_52.docx" at bounding box center [333, 323] width 235 height 15
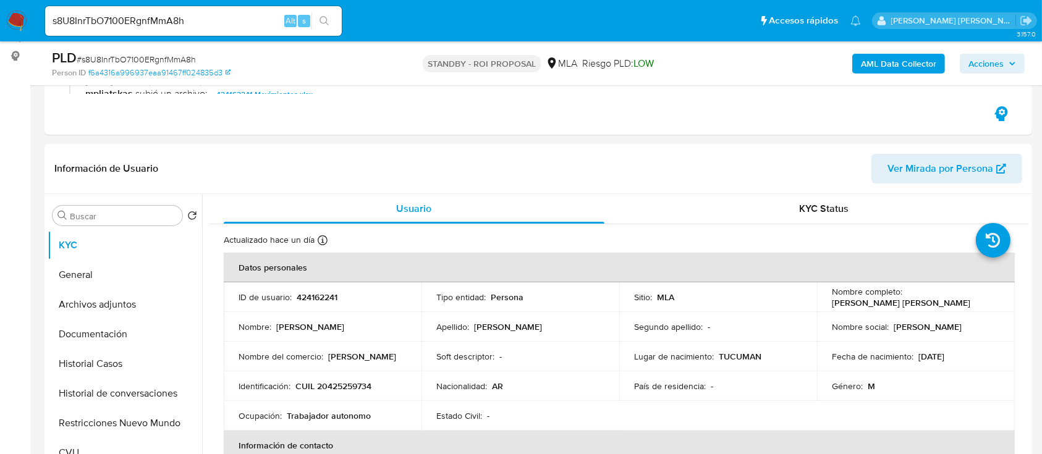
scroll to position [329, 0]
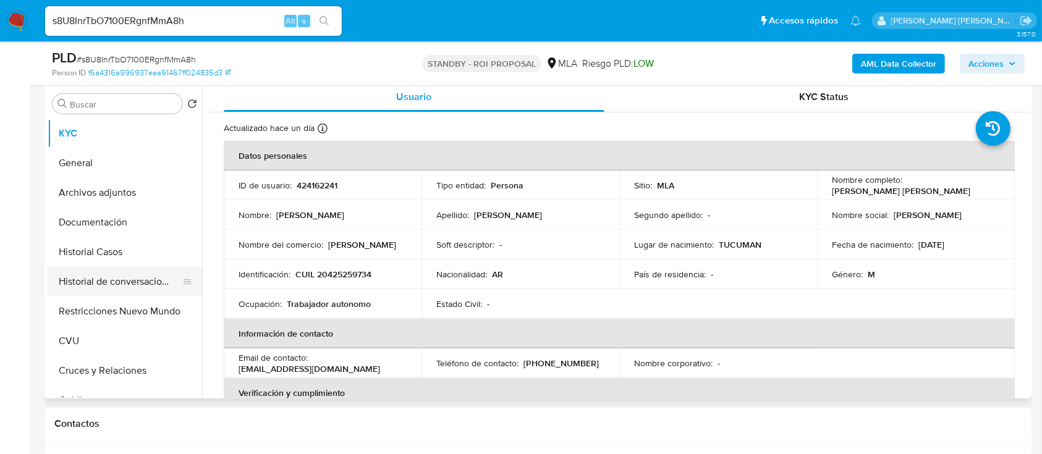
drag, startPoint x: 141, startPoint y: 252, endPoint x: 143, endPoint y: 274, distance: 22.3
click at [140, 252] on button "Historial Casos" at bounding box center [125, 252] width 154 height 30
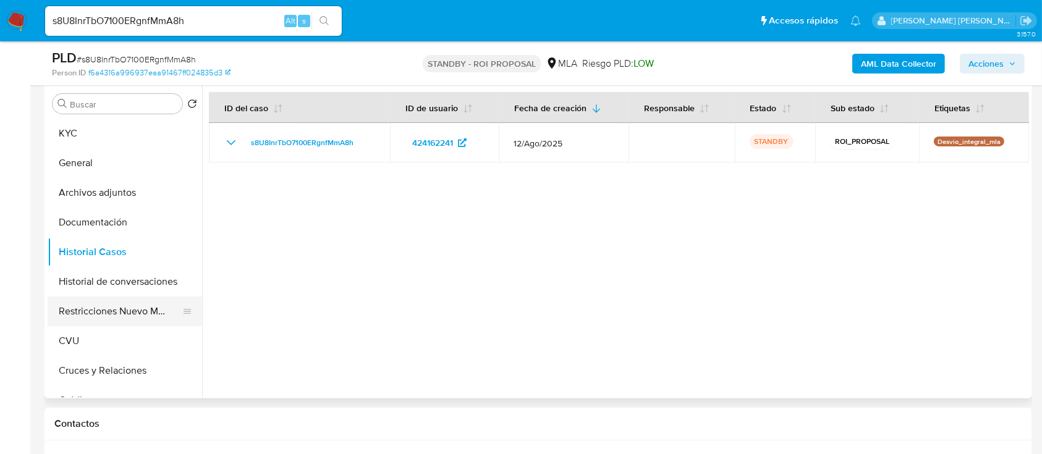
click at [143, 303] on button "Restricciones Nuevo Mundo" at bounding box center [120, 312] width 145 height 30
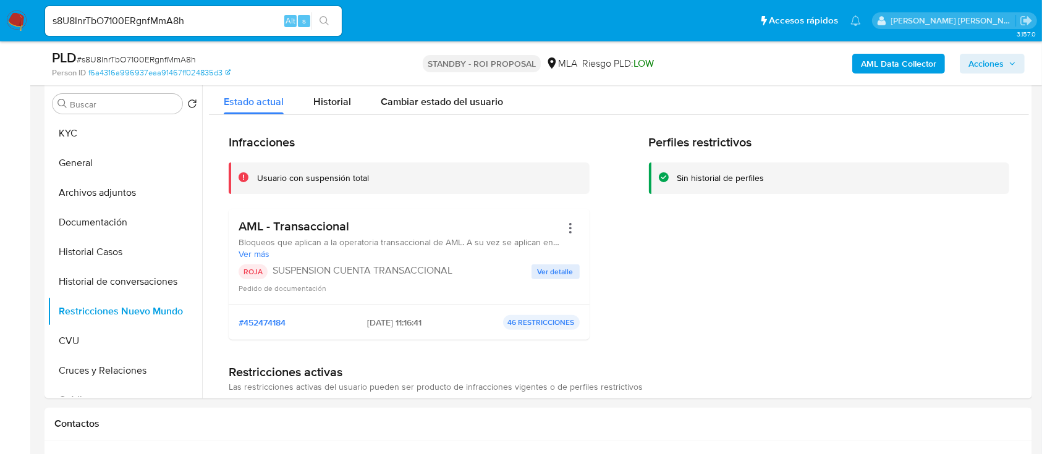
click at [209, 22] on input "s8U8InrTbO7100ERgnfMmA8h" at bounding box center [193, 21] width 297 height 16
paste input "OFKgARm6Izui4ZGoqHoPDMCR"
type input "OFKgARm6Izui4ZGoqHoPDMCR"
click at [321, 19] on icon "search-icon" at bounding box center [324, 21] width 10 height 10
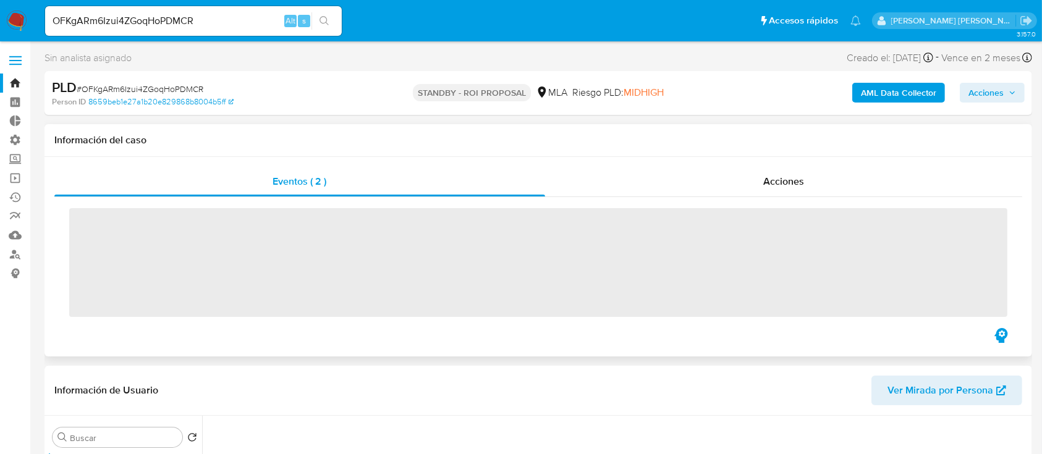
click at [124, 265] on span "‌" at bounding box center [538, 262] width 938 height 109
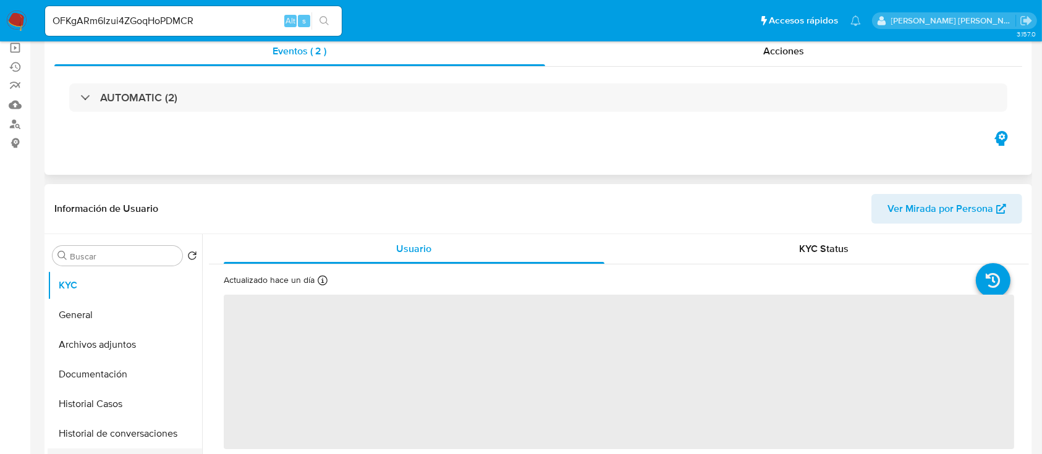
scroll to position [247, 0]
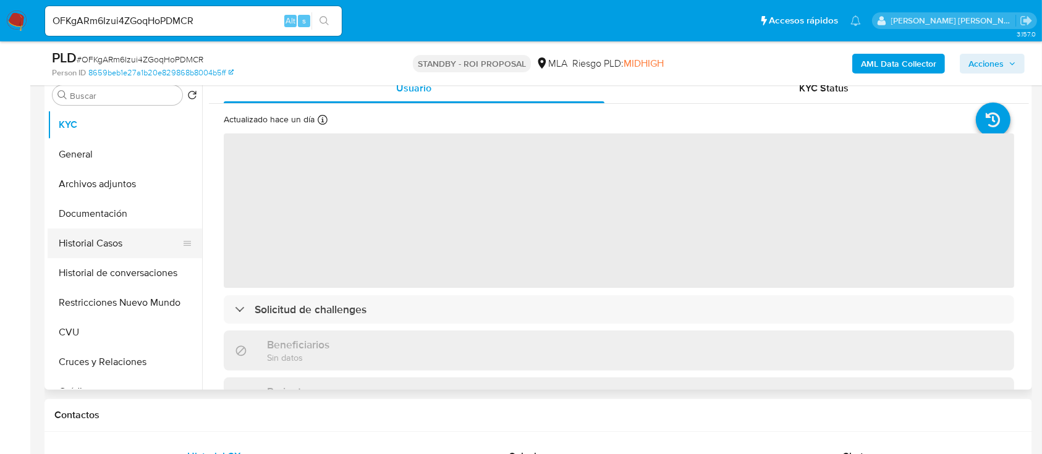
click at [136, 245] on button "Historial Casos" at bounding box center [120, 244] width 145 height 30
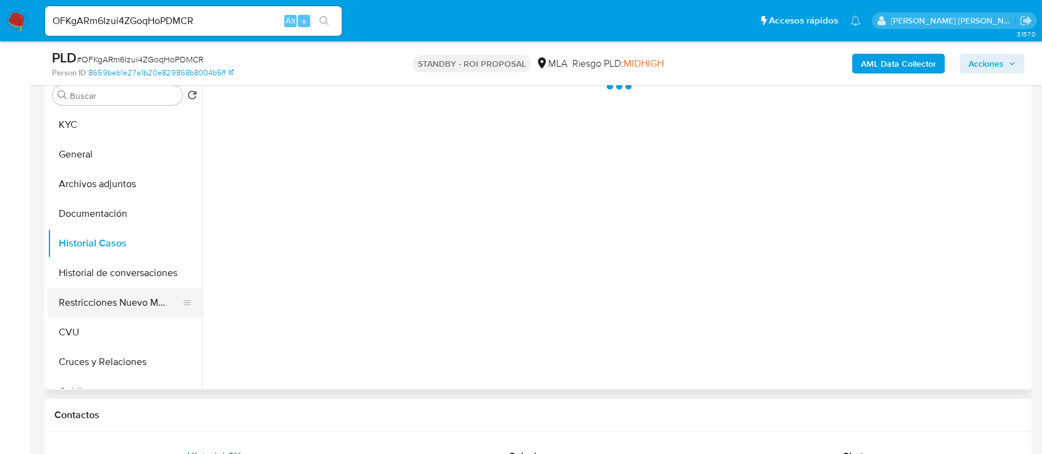
select select "10"
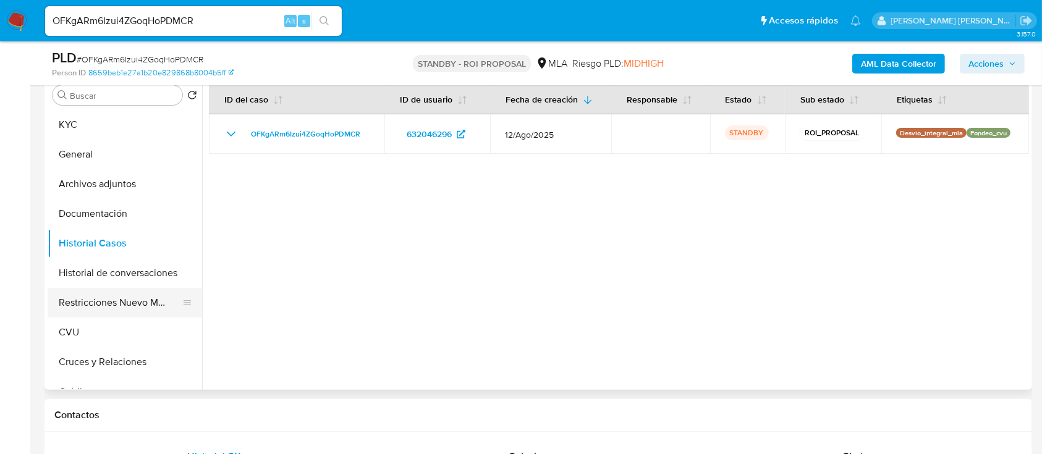
click at [122, 298] on button "Restricciones Nuevo Mundo" at bounding box center [120, 303] width 145 height 30
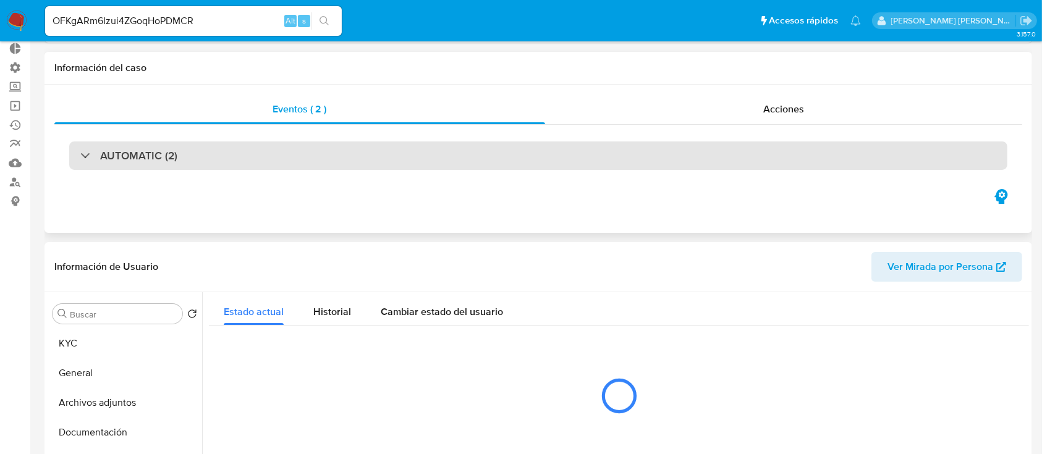
scroll to position [0, 0]
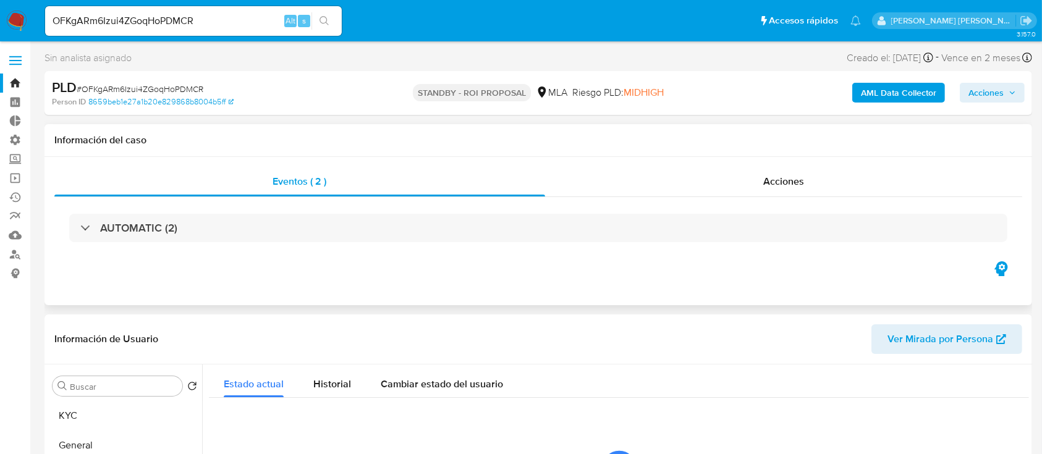
click at [766, 184] on span "Acciones" at bounding box center [783, 181] width 41 height 14
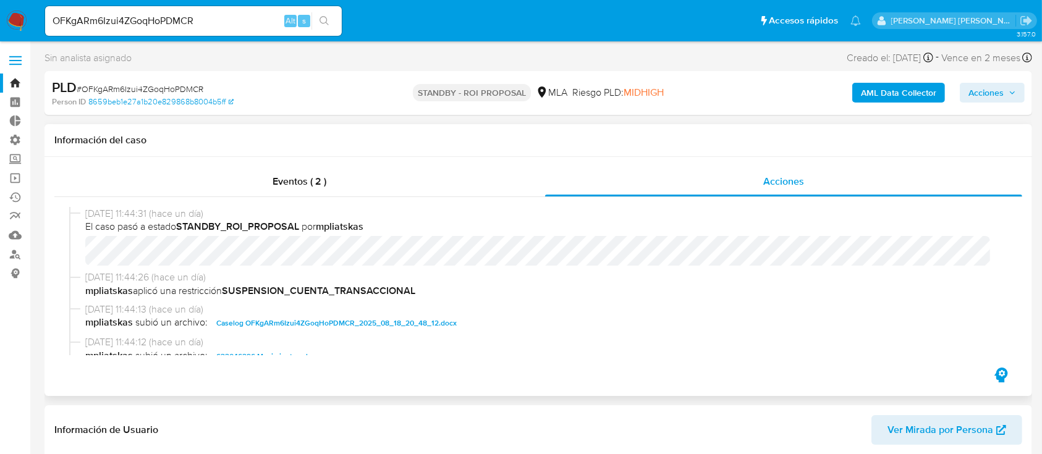
click at [289, 324] on span "Caselog OFKgARm6Izui4ZGoqHoPDMCR_2025_08_18_20_48_12.docx" at bounding box center [336, 323] width 240 height 15
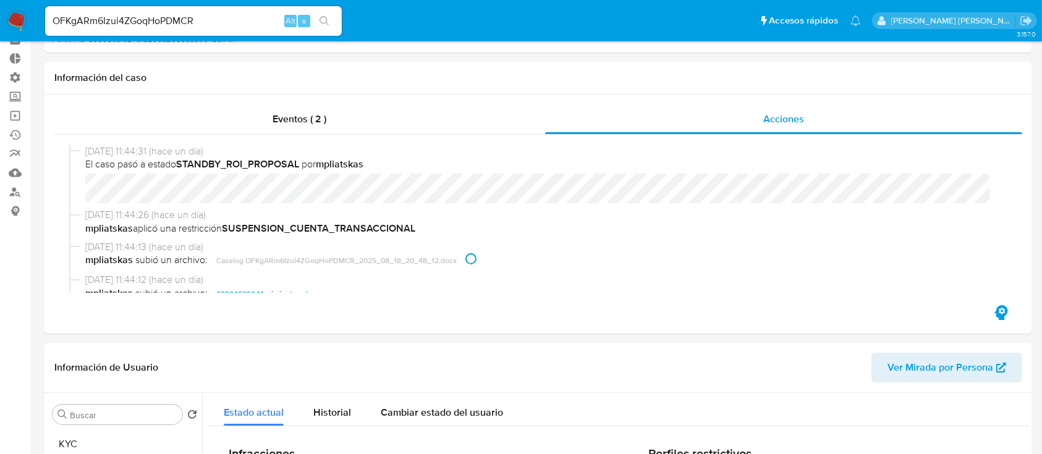
scroll to position [329, 0]
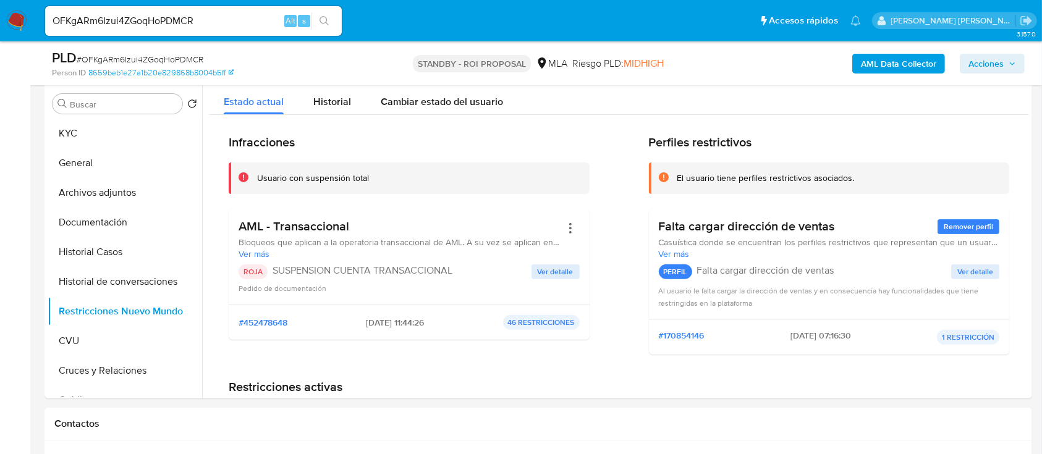
click at [251, 27] on input "OFKgARm6Izui4ZGoqHoPDMCR" at bounding box center [193, 21] width 297 height 16
paste input "fZYi8aIf7Q36ylv6epXkztTq"
type input "fZYi8aIf7Q36ylv6epXkztTq"
click at [334, 22] on button "search-icon" at bounding box center [323, 20] width 25 height 17
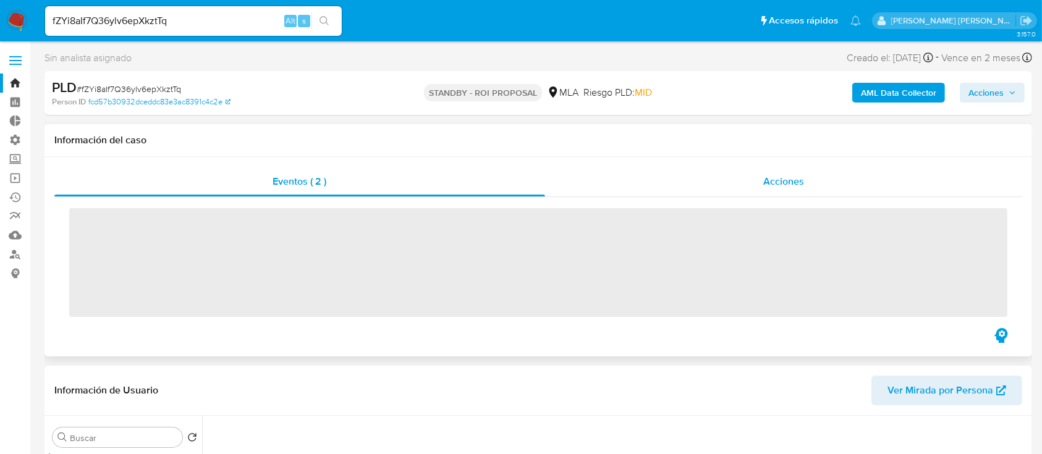
click at [801, 172] on div "Acciones" at bounding box center [784, 182] width 478 height 30
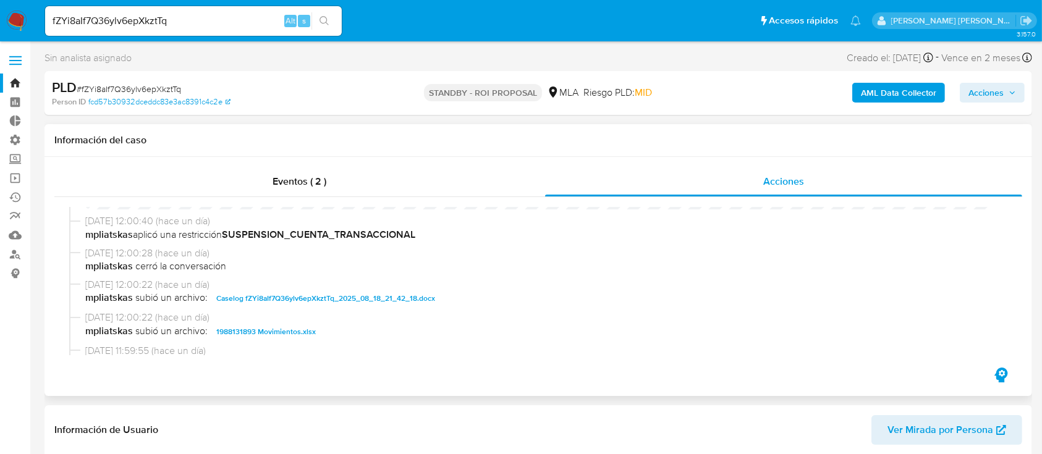
scroll to position [82, 0]
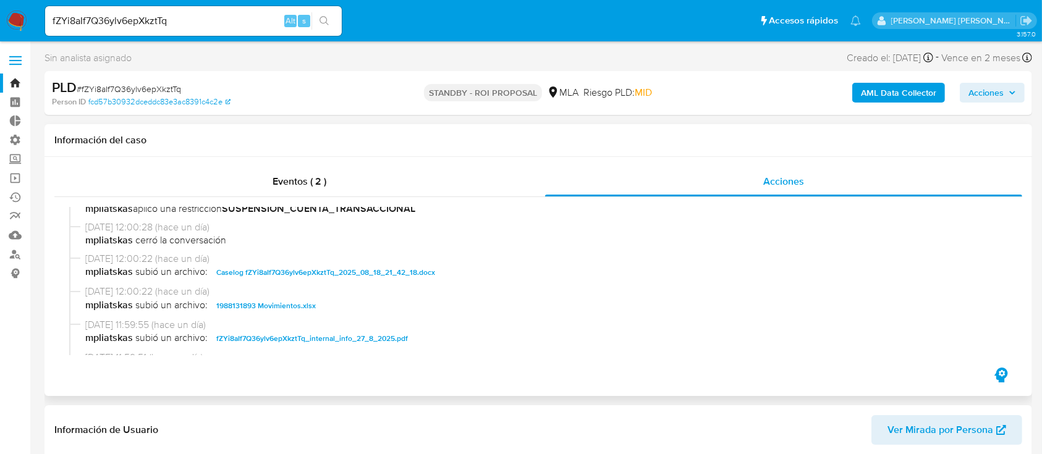
click at [332, 273] on span "Caselog fZYi8aIf7Q36ylv6epXkztTq_2025_08_18_21_42_18.docx" at bounding box center [325, 272] width 219 height 15
select select "10"
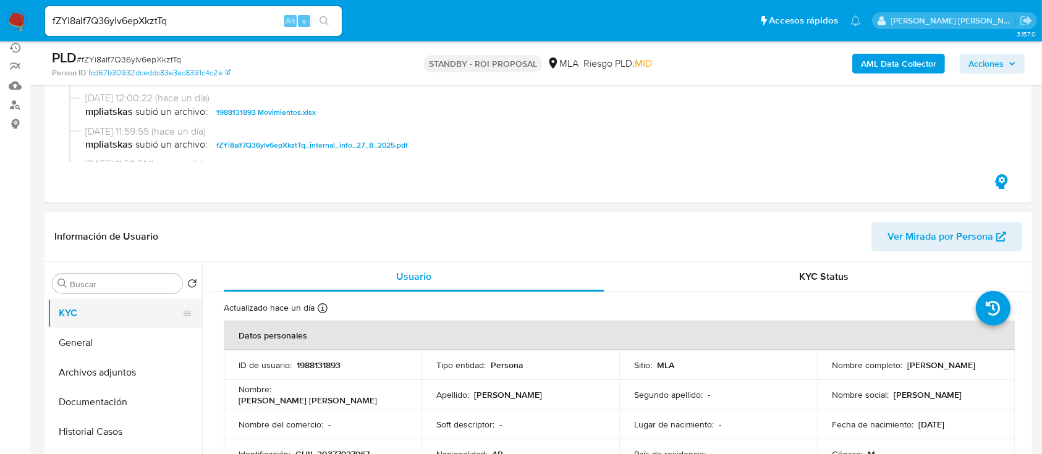
scroll to position [164, 0]
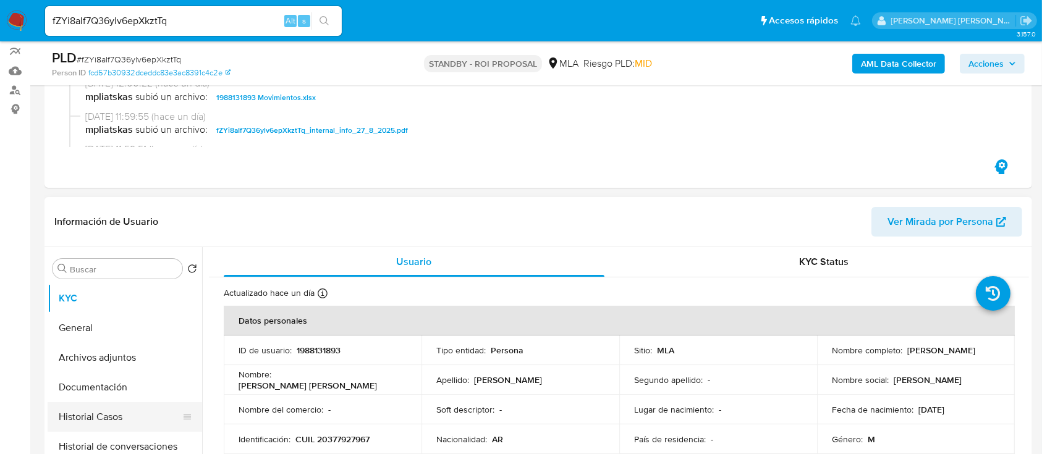
drag, startPoint x: 117, startPoint y: 415, endPoint x: 82, endPoint y: 420, distance: 35.0
click at [117, 415] on button "Historial Casos" at bounding box center [120, 417] width 145 height 30
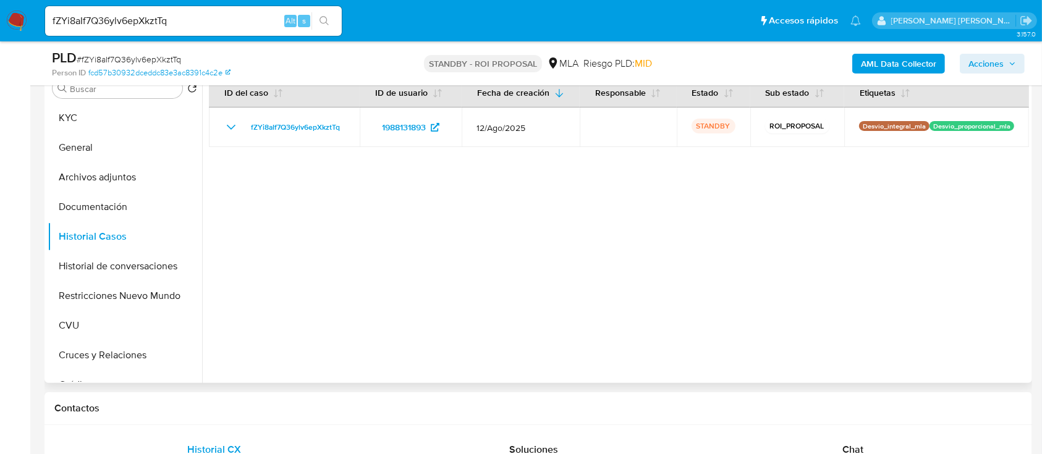
scroll to position [329, 0]
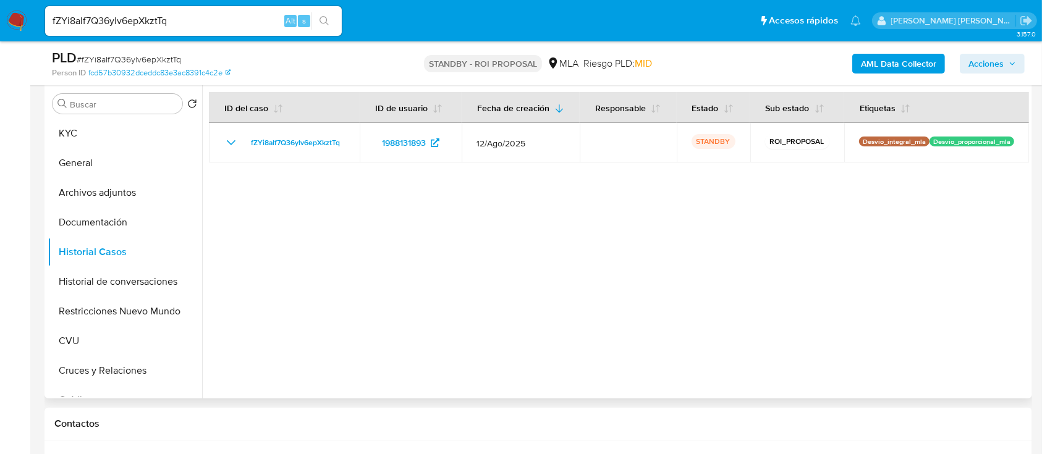
click at [373, 289] on div at bounding box center [615, 240] width 827 height 316
click at [128, 318] on button "Restricciones Nuevo Mundo" at bounding box center [120, 312] width 145 height 30
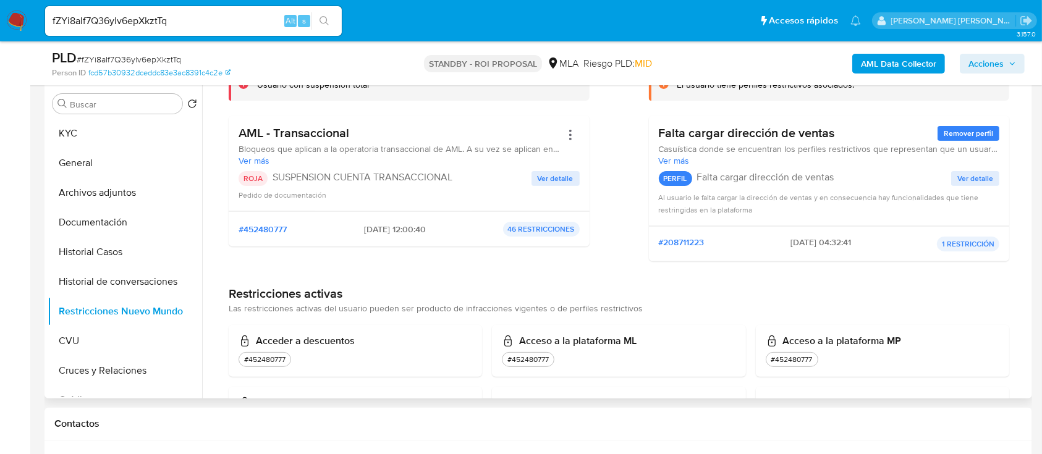
scroll to position [164, 0]
